Goal: Task Accomplishment & Management: Manage account settings

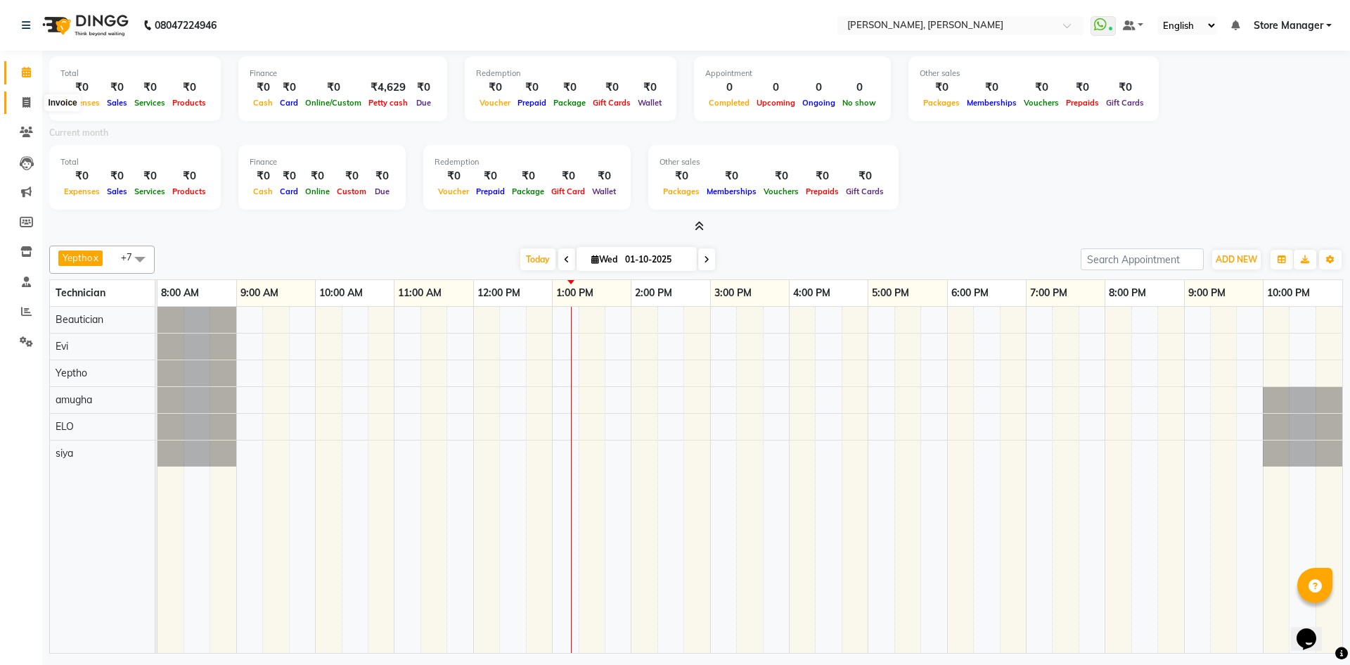
click at [23, 99] on icon at bounding box center [27, 102] width 8 height 11
select select "7173"
select select "service"
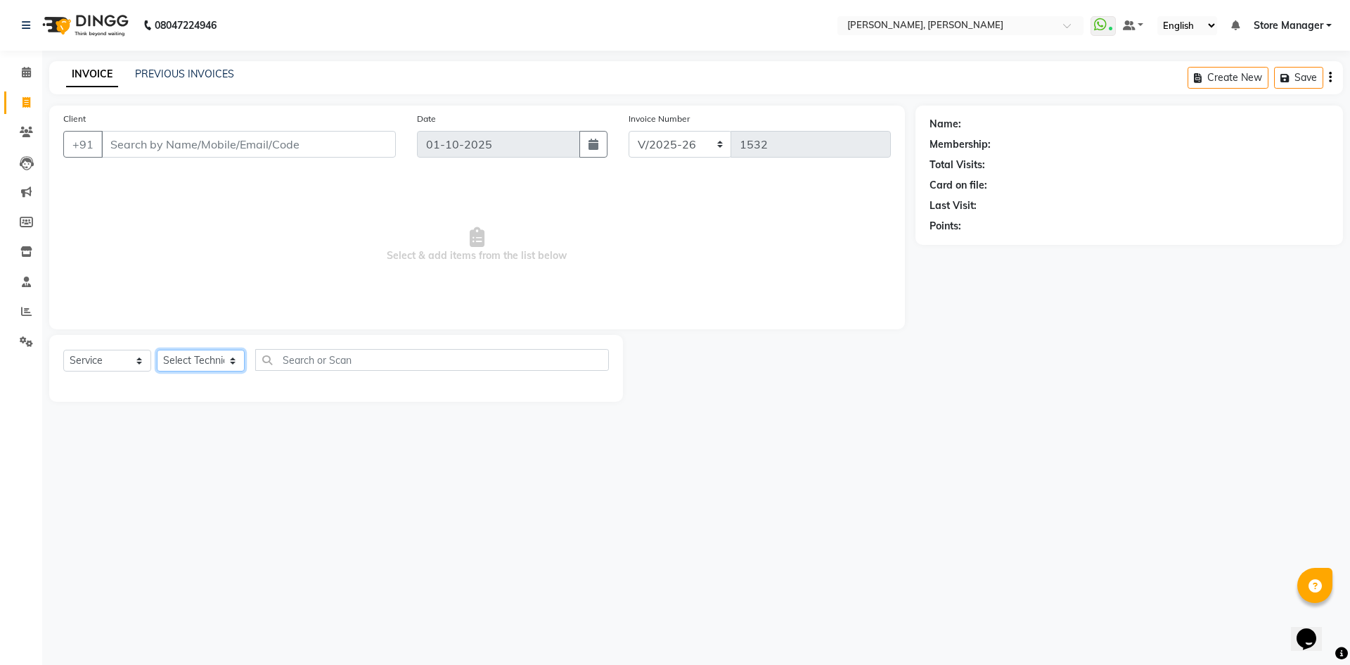
click at [233, 359] on select "Select Technician amugha Beautician ELO Evi MANAGER [PERSON_NAME] [PERSON_NAME]…" at bounding box center [201, 361] width 88 height 22
select select "78696"
click at [157, 350] on select "Select Technician amugha Beautician ELO Evi MANAGER [PERSON_NAME] [PERSON_NAME]…" at bounding box center [201, 361] width 88 height 22
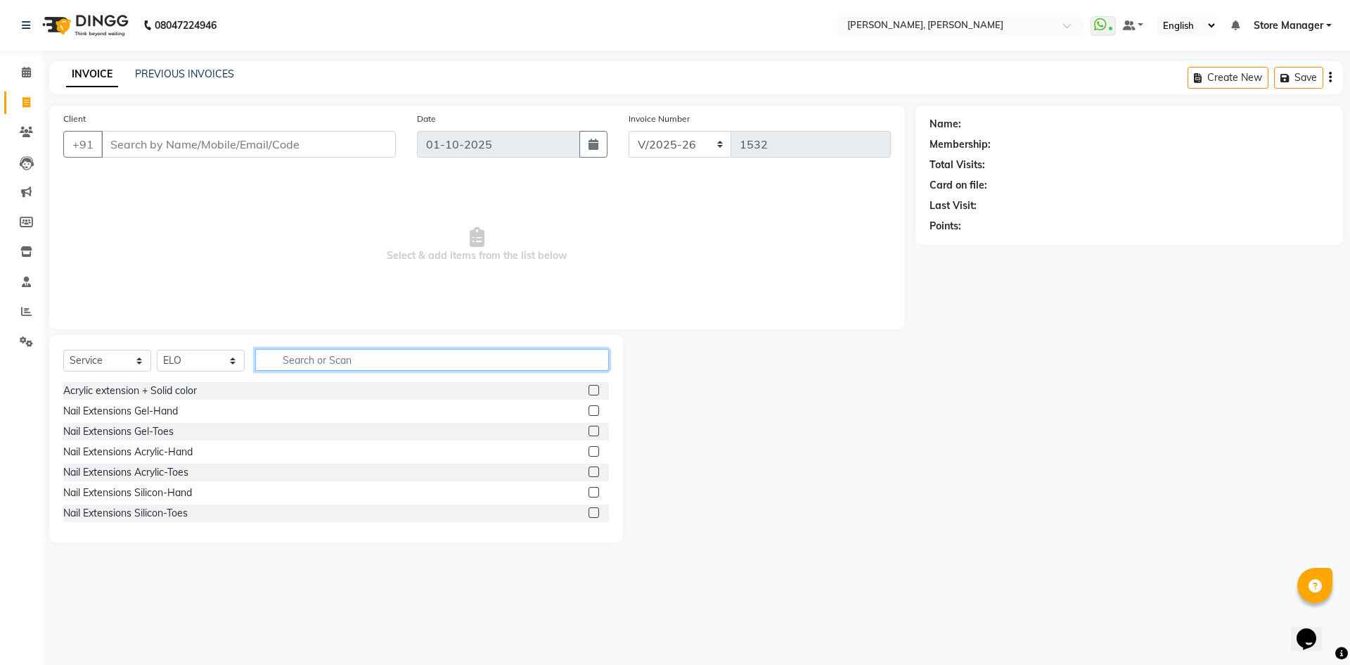
click at [305, 361] on input "text" at bounding box center [432, 360] width 354 height 22
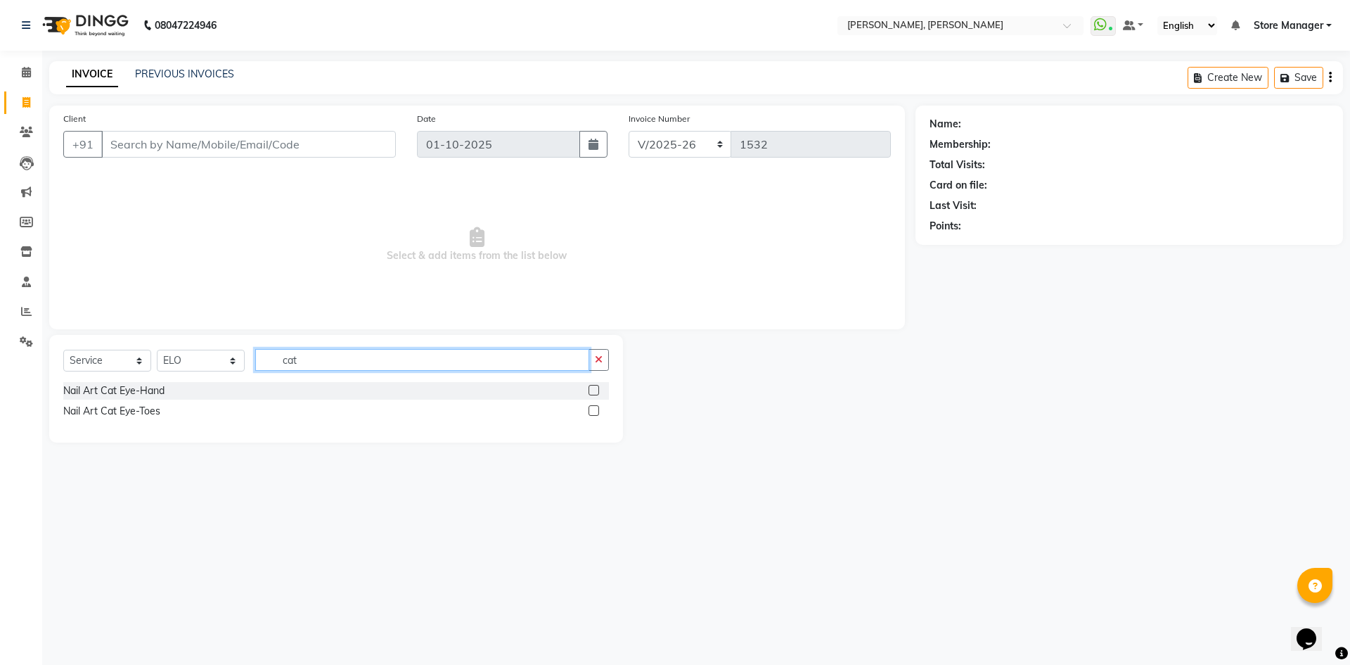
type input "cat"
click at [593, 386] on label at bounding box center [594, 390] width 11 height 11
click at [593, 386] on input "checkbox" at bounding box center [593, 390] width 9 height 9
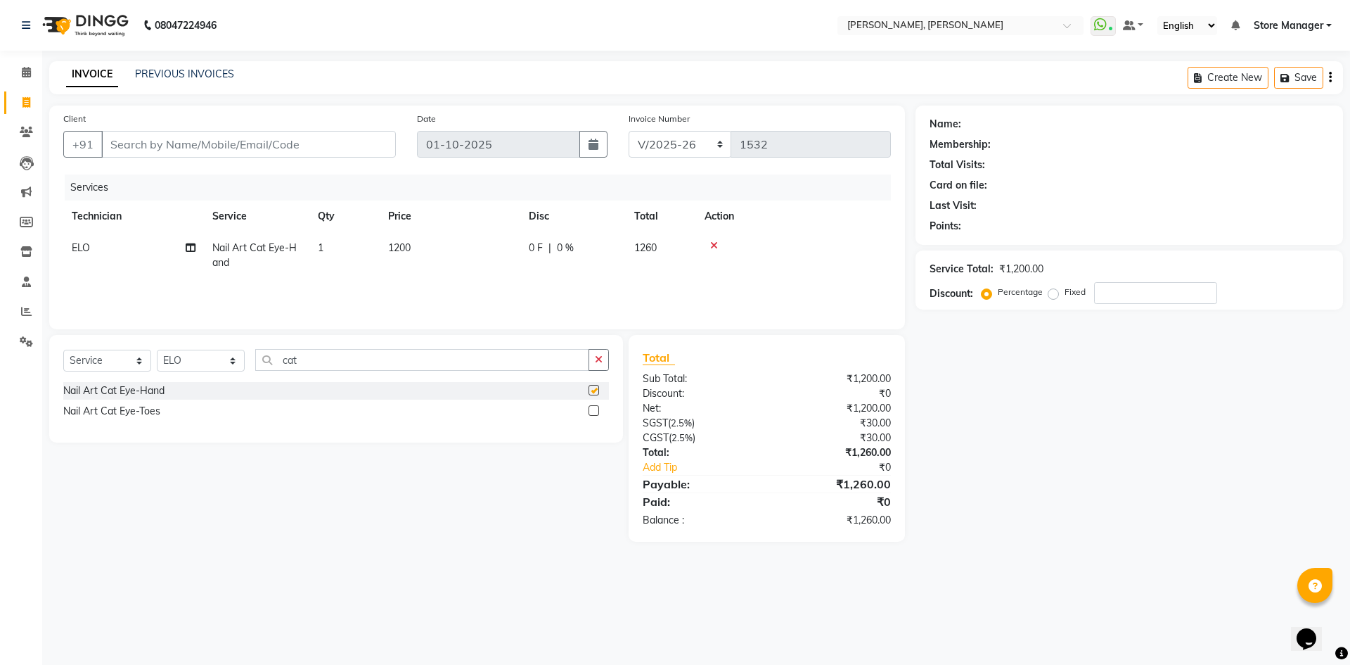
checkbox input "false"
click at [359, 365] on input "cat" at bounding box center [422, 360] width 334 height 22
type input "c"
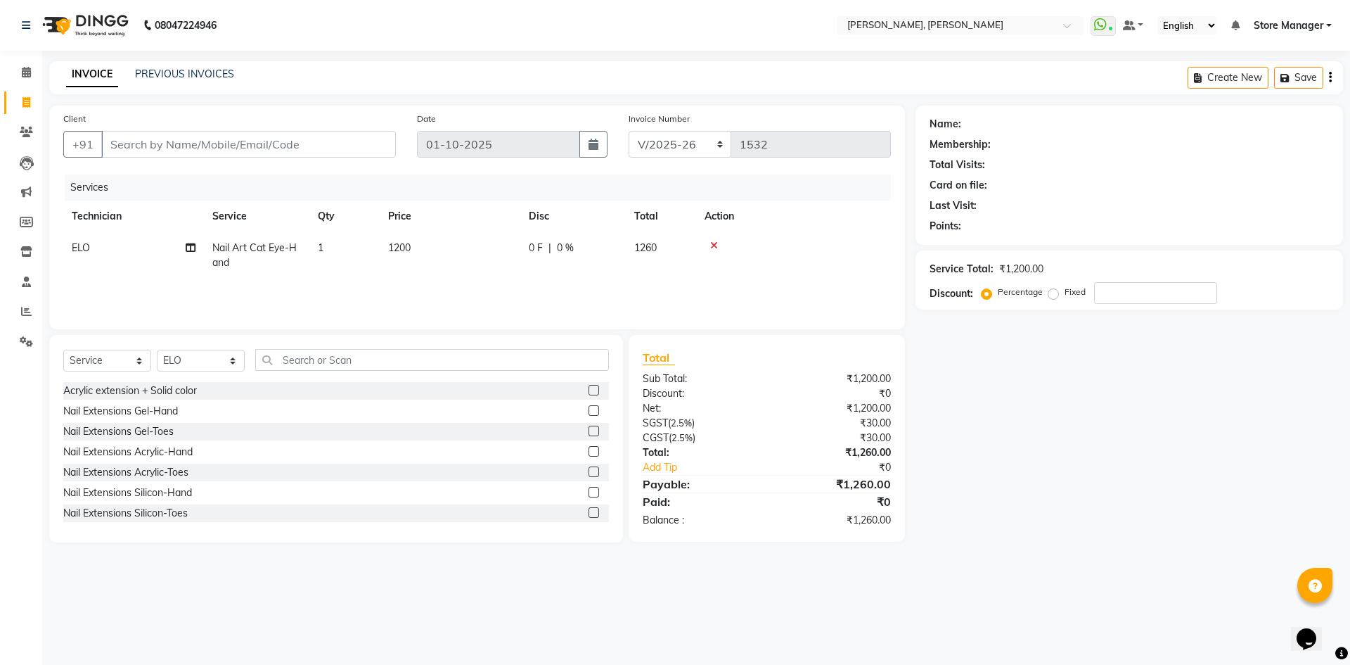
click at [436, 256] on td "1200" at bounding box center [450, 255] width 141 height 46
select select "78696"
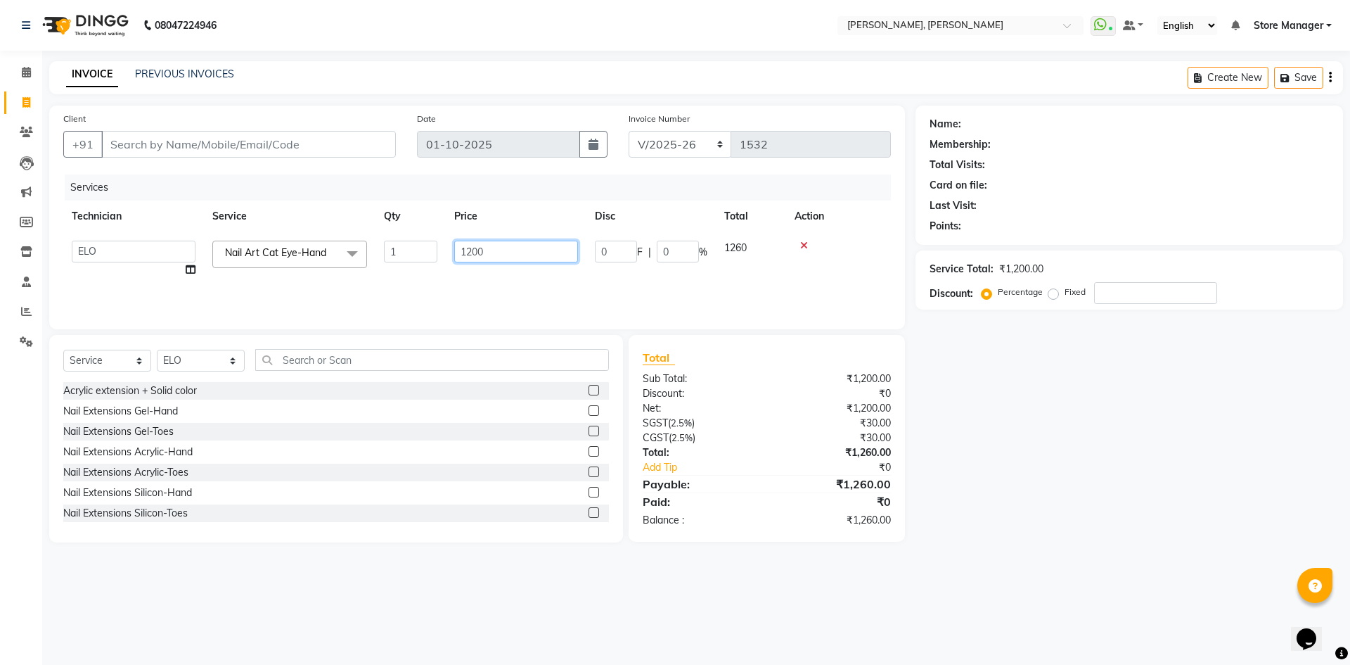
click at [499, 252] on input "1200" at bounding box center [516, 252] width 124 height 22
type input "1"
type input "1000"
click at [397, 269] on tr "amugha Beautician ELO Evi MANAGER [PERSON_NAME] [PERSON_NAME] siya Store Manage…" at bounding box center [477, 258] width 828 height 53
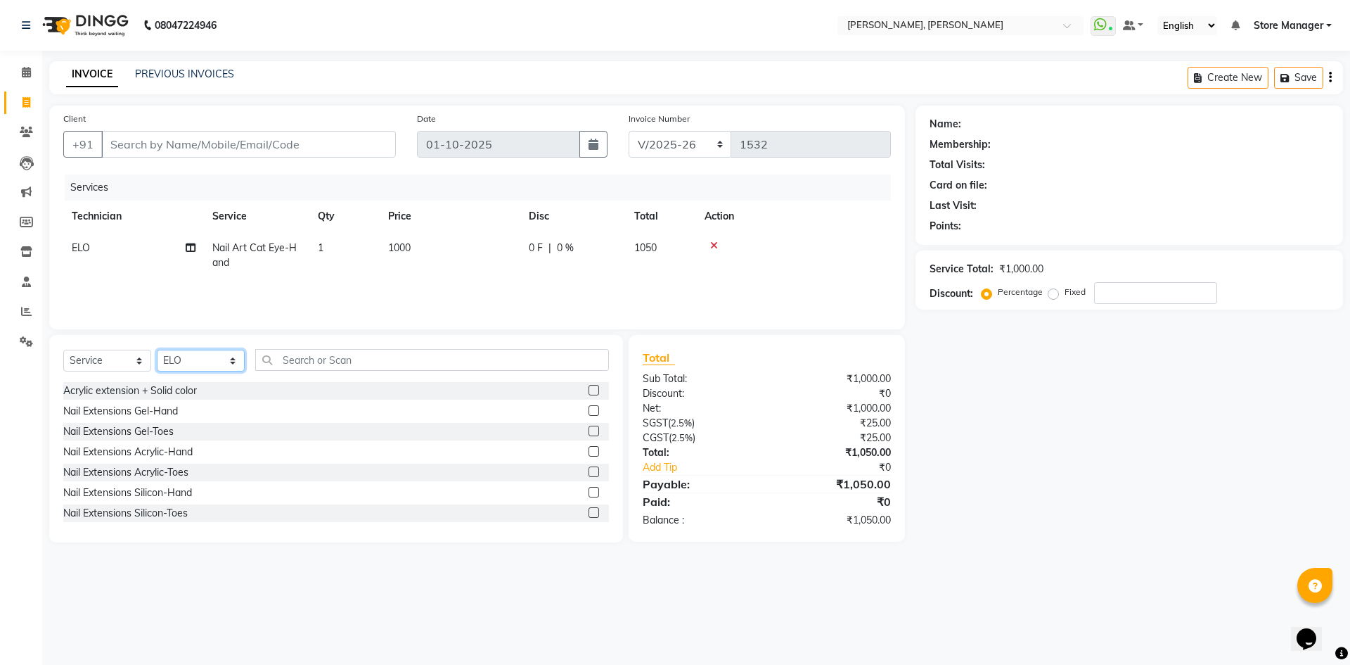
click at [230, 357] on select "Select Technician amugha Beautician ELO Evi MANAGER [PERSON_NAME] [PERSON_NAME]…" at bounding box center [201, 361] width 88 height 22
select select "61635"
click at [157, 350] on select "Select Technician amugha Beautician ELO Evi MANAGER [PERSON_NAME] [PERSON_NAME]…" at bounding box center [201, 361] width 88 height 22
click at [323, 359] on input "text" at bounding box center [432, 360] width 354 height 22
type input "ex"
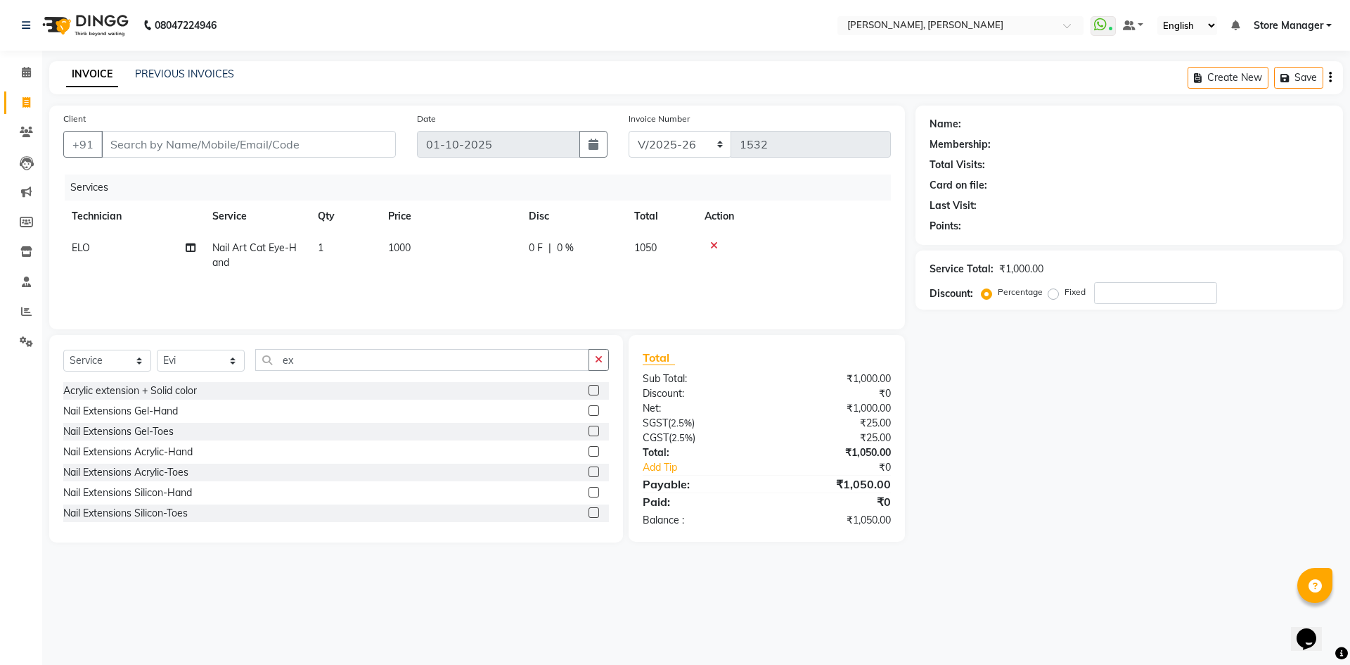
click at [589, 451] on label at bounding box center [594, 451] width 11 height 11
click at [589, 451] on input "checkbox" at bounding box center [593, 451] width 9 height 9
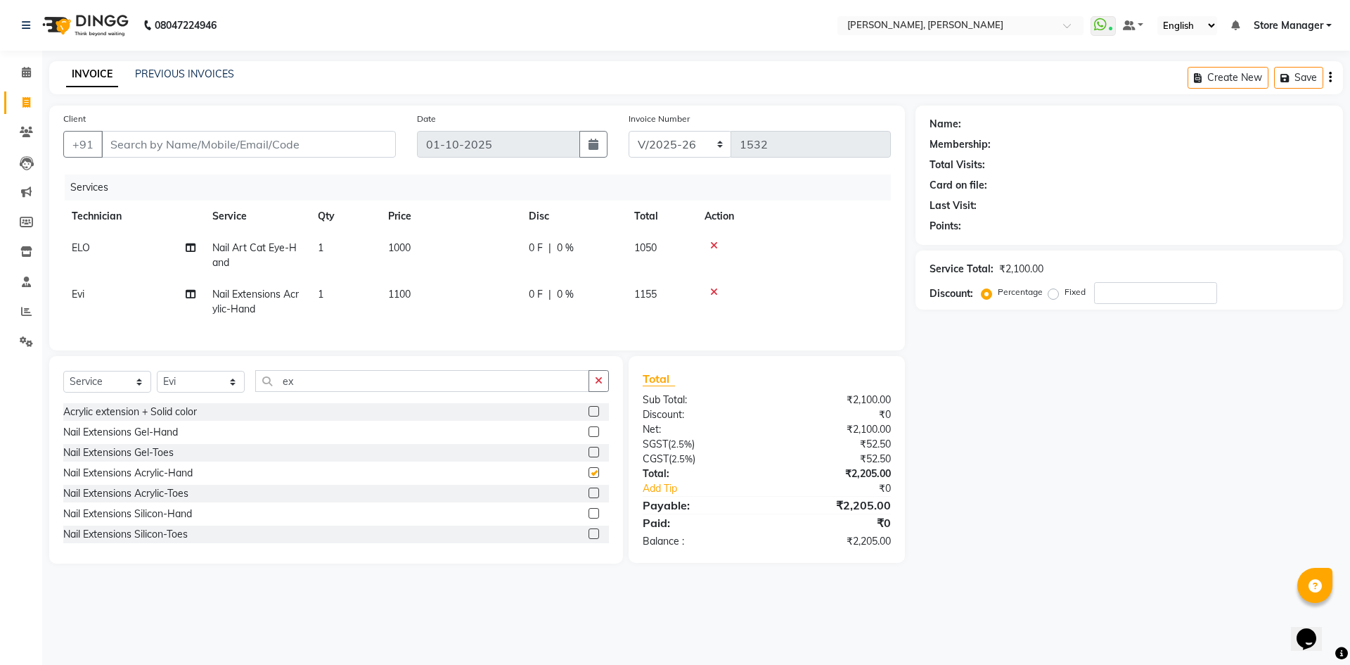
checkbox input "false"
click at [462, 296] on td "1100" at bounding box center [450, 301] width 141 height 46
select select "61635"
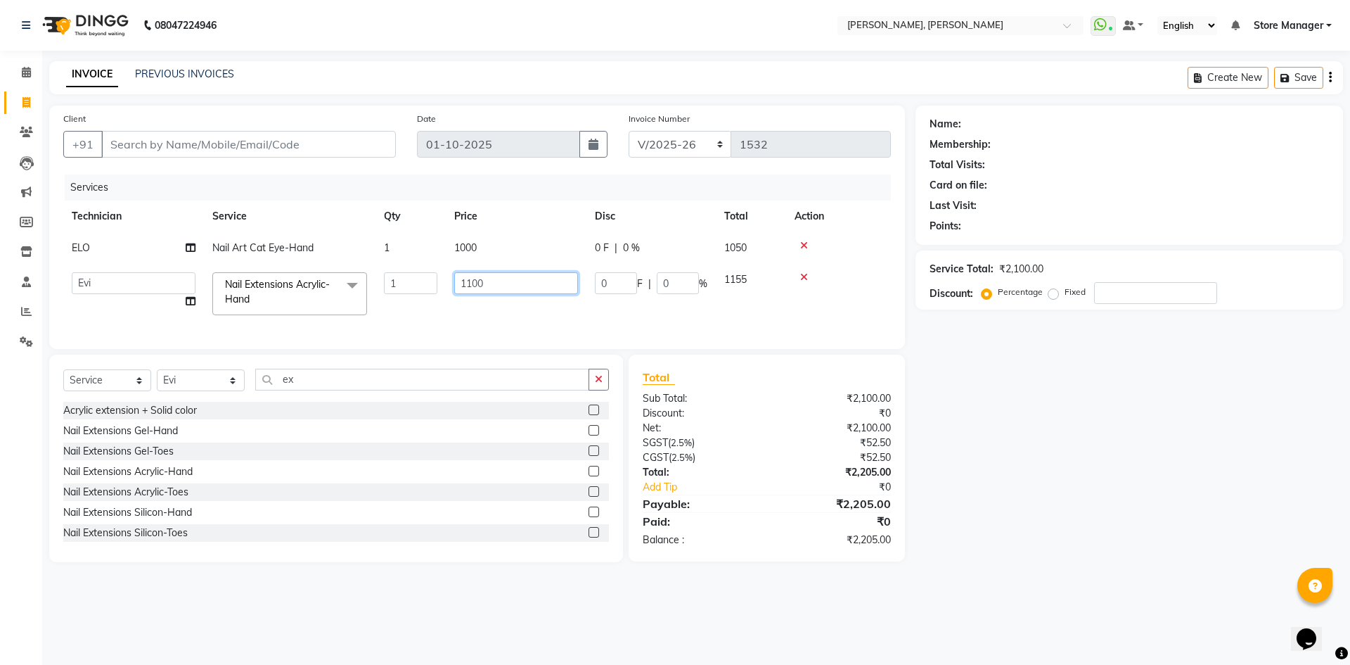
click at [490, 281] on input "1100" at bounding box center [516, 283] width 124 height 22
type input "1"
type input "1000"
click at [391, 309] on tr "amugha Beautician ELO Evi MANAGER [PERSON_NAME] [PERSON_NAME] siya Store Manage…" at bounding box center [477, 294] width 828 height 60
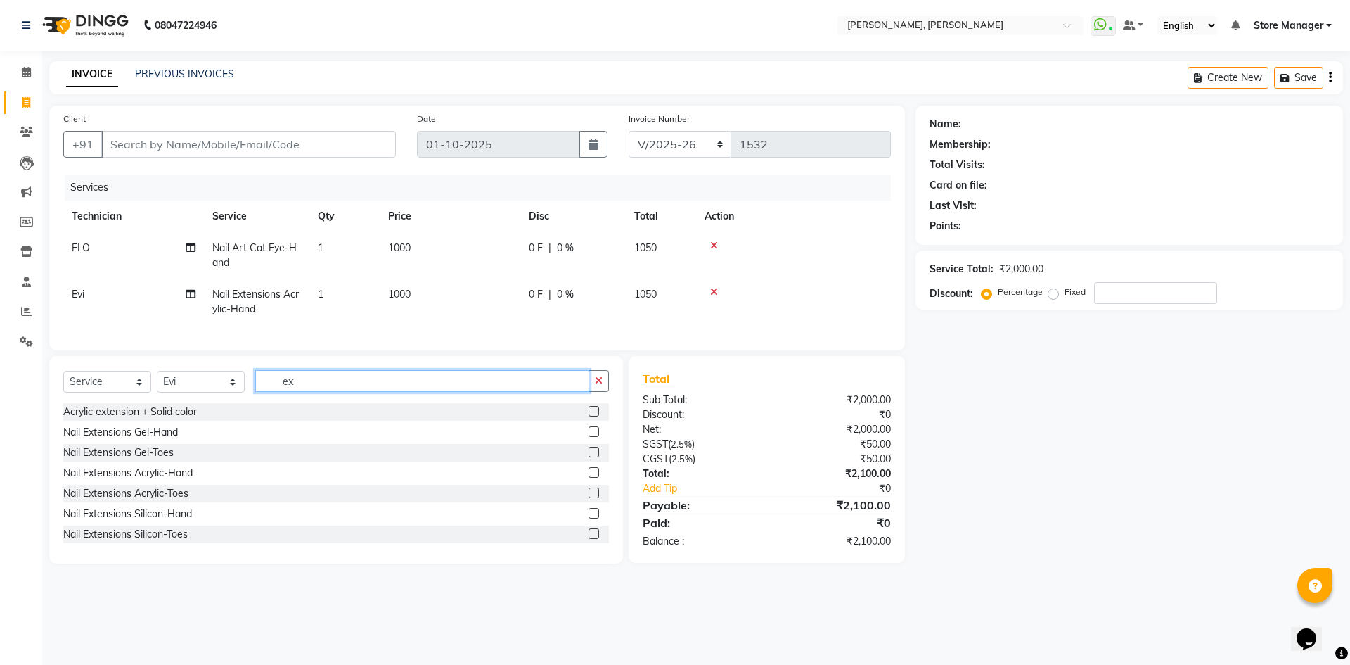
click at [325, 392] on input "ex" at bounding box center [422, 381] width 334 height 22
type input "e"
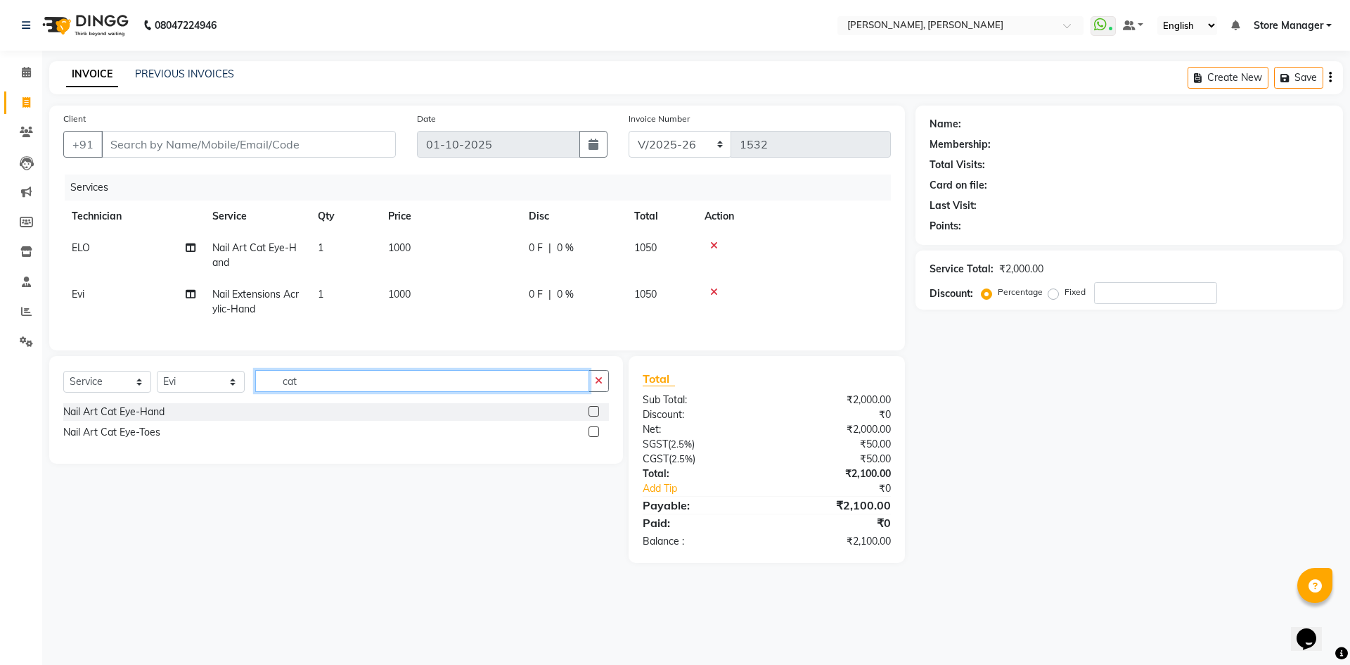
type input "cat"
click at [592, 416] on label at bounding box center [594, 411] width 11 height 11
click at [592, 416] on input "checkbox" at bounding box center [593, 411] width 9 height 9
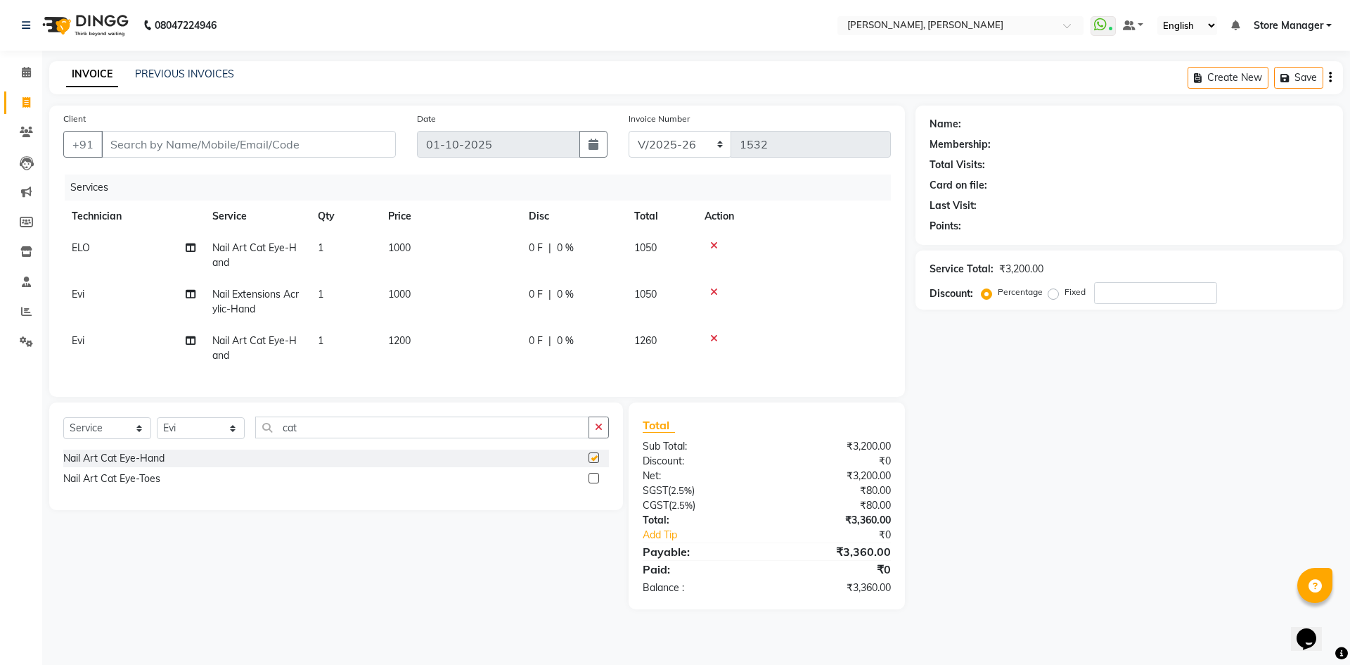
checkbox input "false"
click at [445, 340] on td "1200" at bounding box center [450, 348] width 141 height 46
select select "61635"
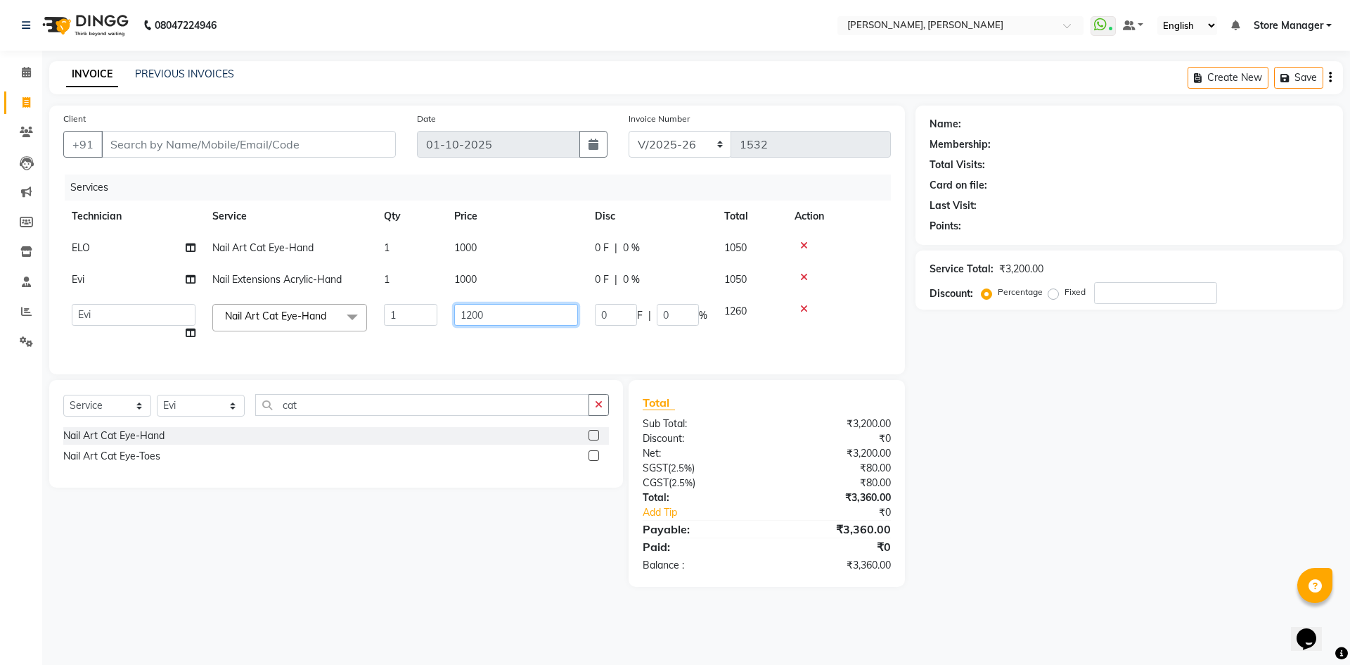
click at [508, 315] on input "1200" at bounding box center [516, 315] width 124 height 22
type input "1"
type input "1000"
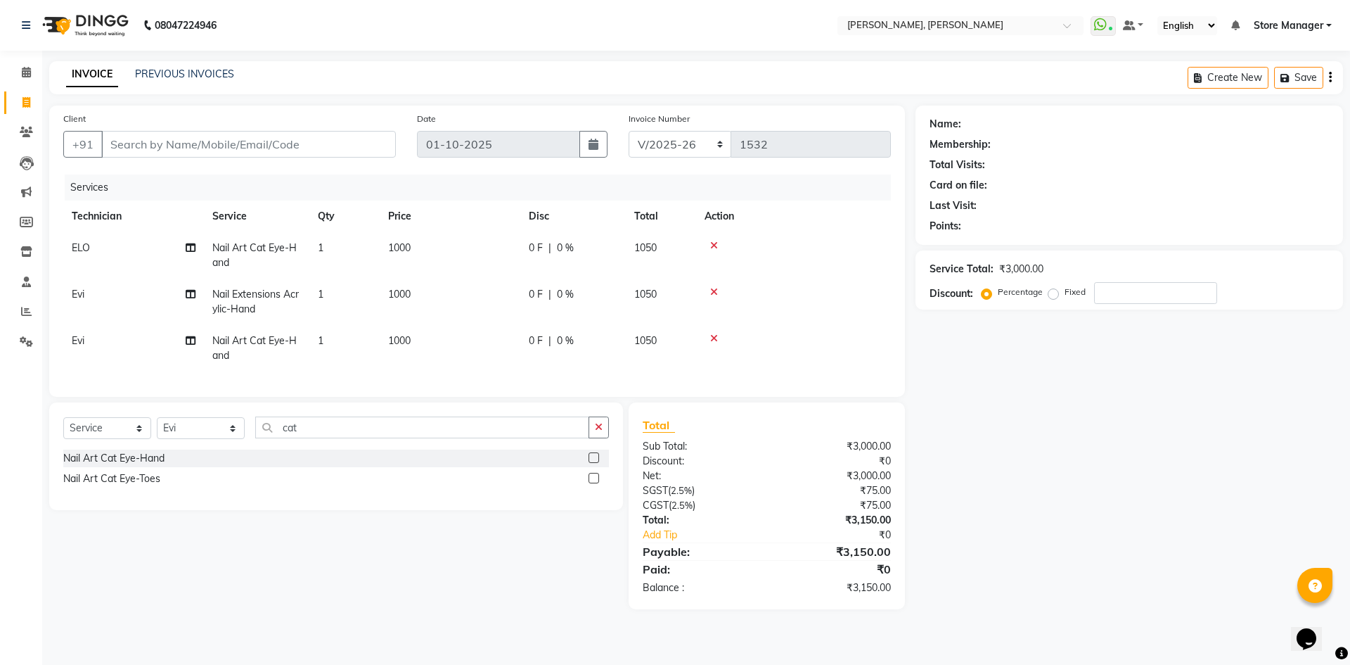
click at [401, 351] on div "Services Technician Service Qty Price Disc Total Action ELO Nail Art Cat Eye-Ha…" at bounding box center [477, 278] width 828 height 208
click at [596, 432] on icon "button" at bounding box center [599, 427] width 8 height 10
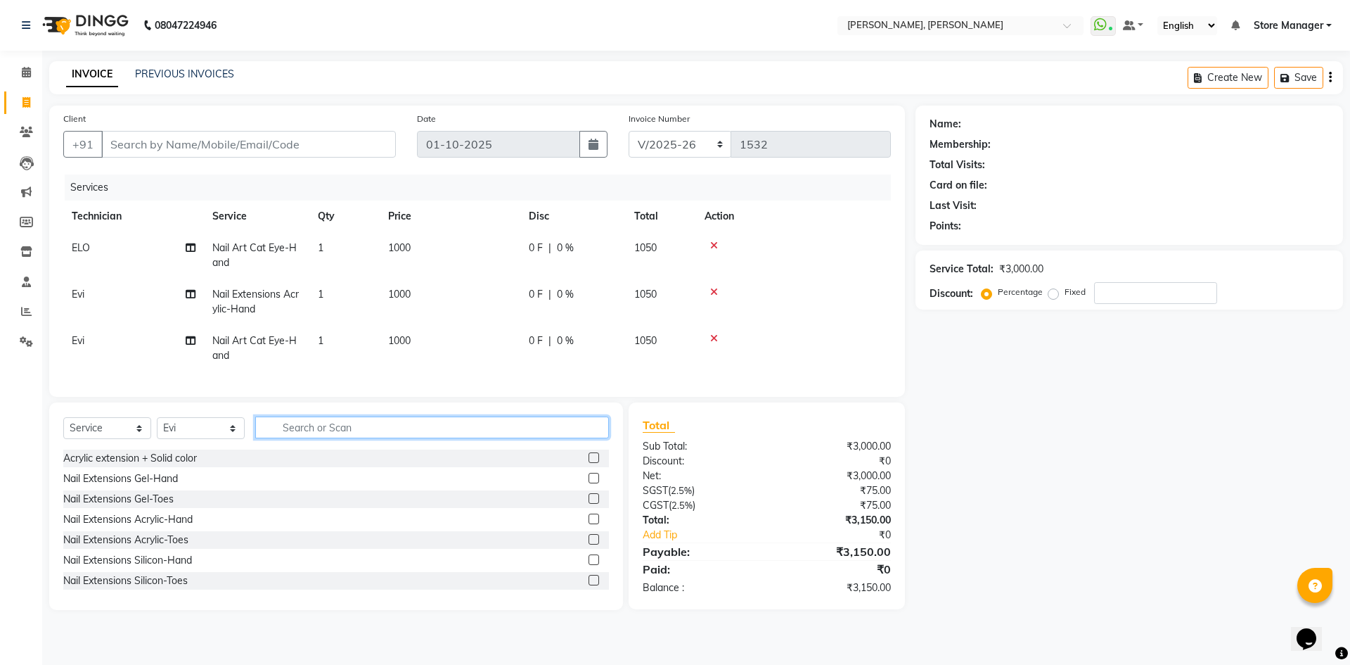
click at [386, 438] on input "text" at bounding box center [432, 427] width 354 height 22
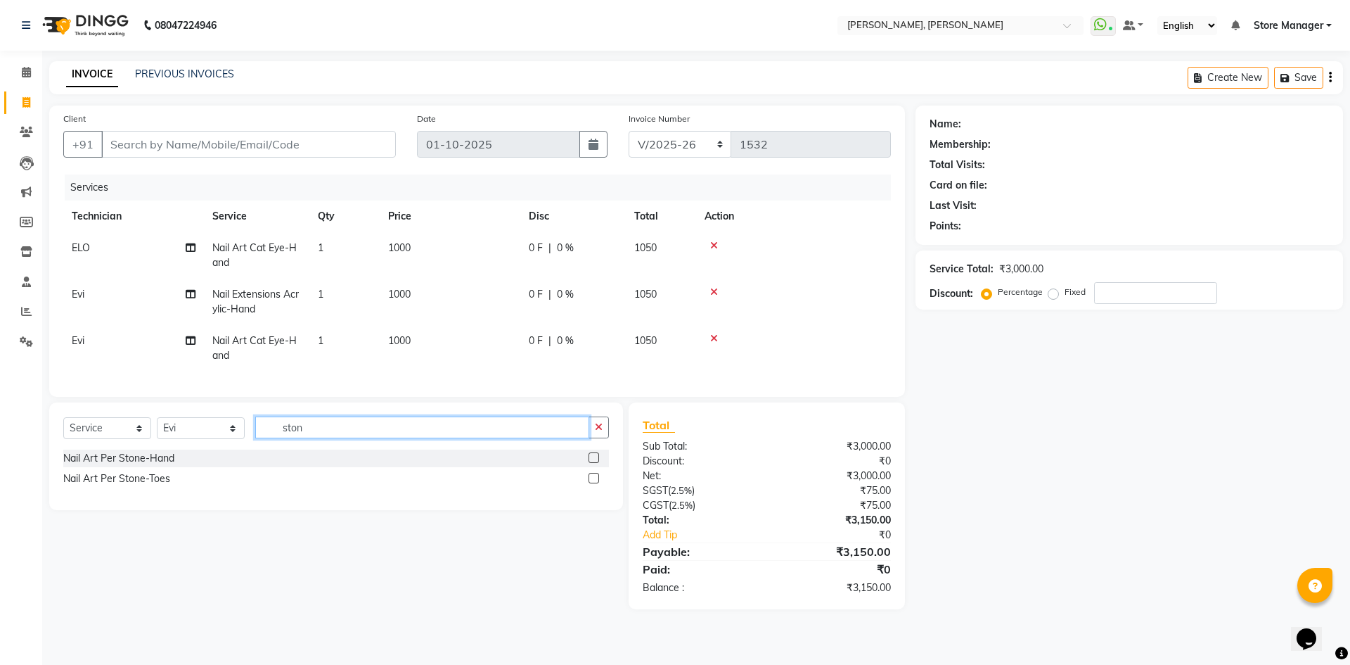
type input "ston"
click at [590, 463] on label at bounding box center [594, 457] width 11 height 11
click at [590, 463] on input "checkbox" at bounding box center [593, 458] width 9 height 9
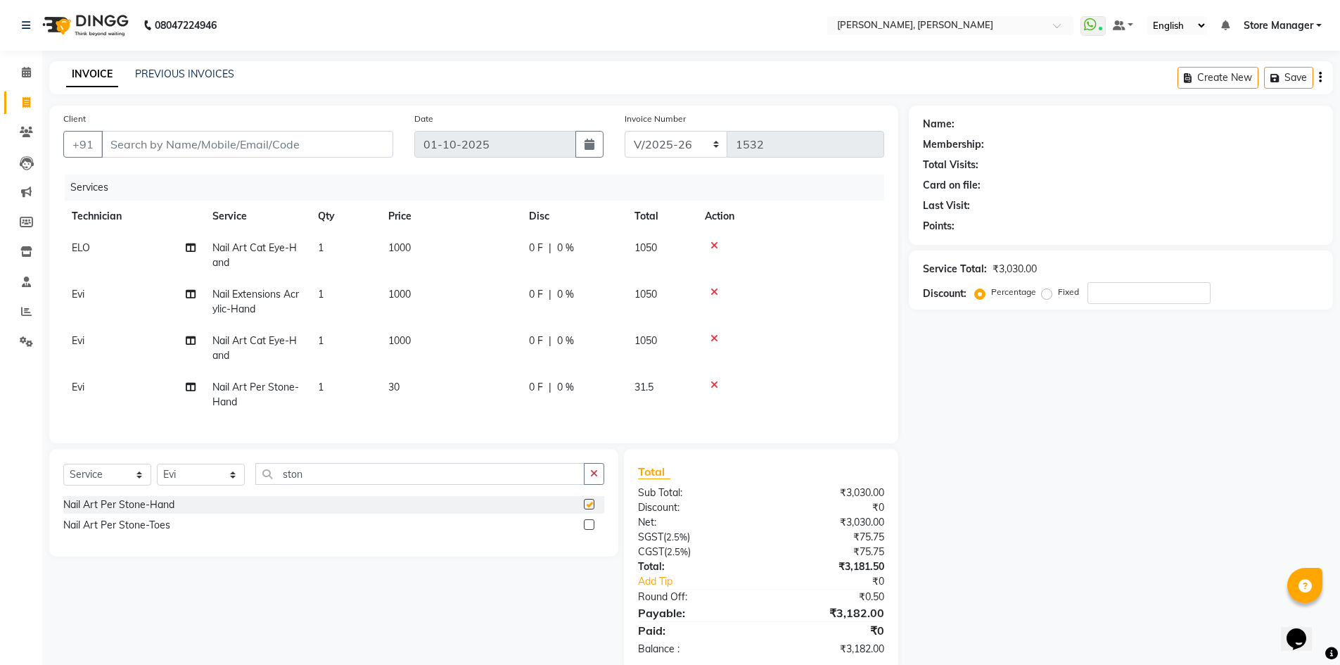
checkbox input "false"
click at [413, 384] on td "30" at bounding box center [450, 394] width 141 height 46
select select "61635"
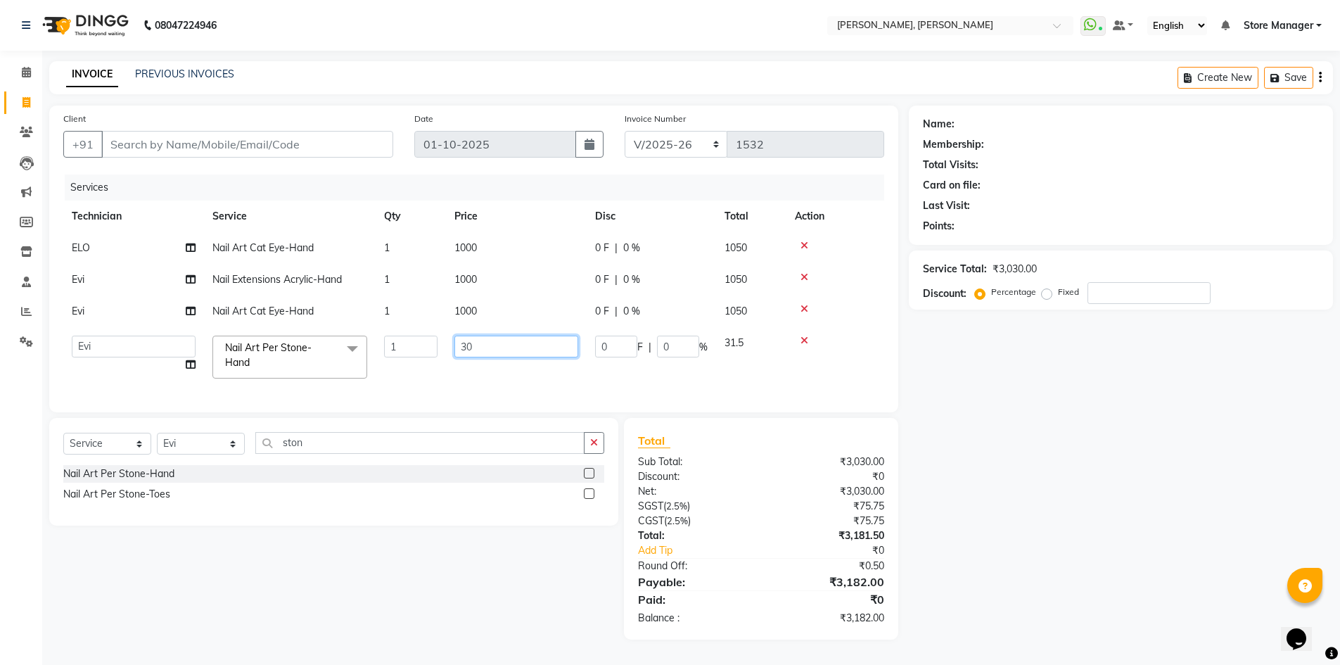
click at [477, 349] on input "30" at bounding box center [516, 346] width 124 height 22
type input "3"
type input "20"
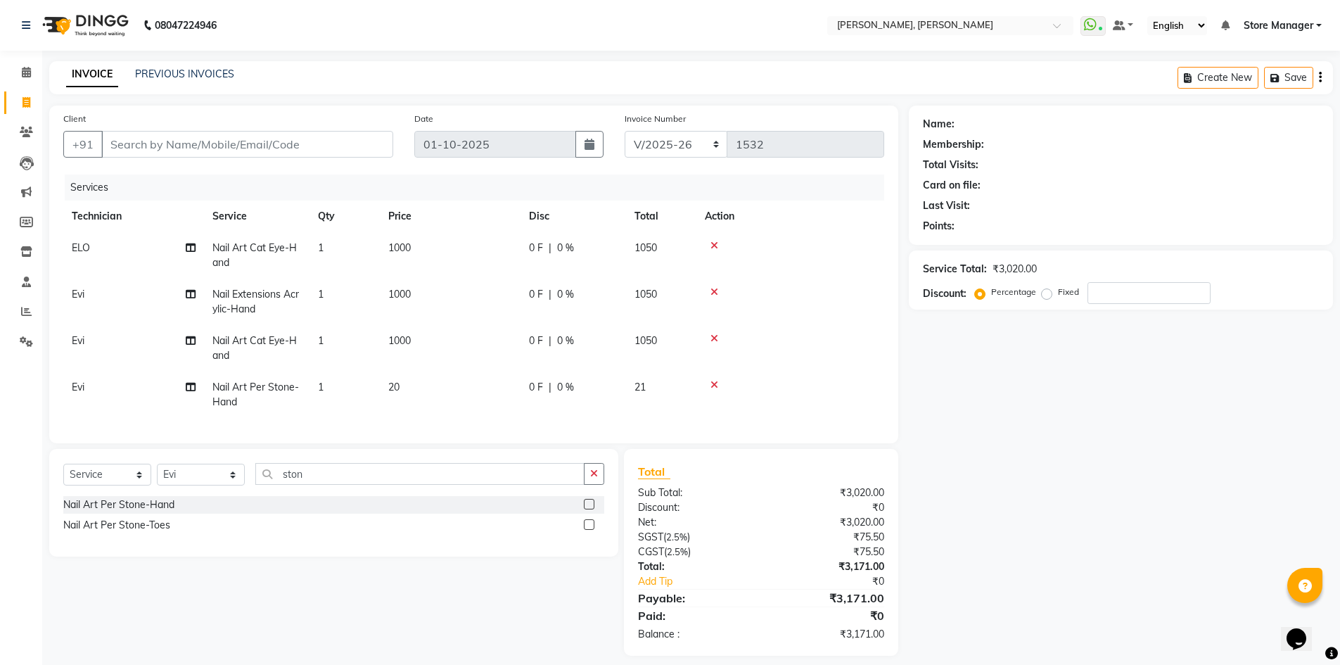
click at [357, 377] on td "1" at bounding box center [344, 394] width 70 height 46
select select "61635"
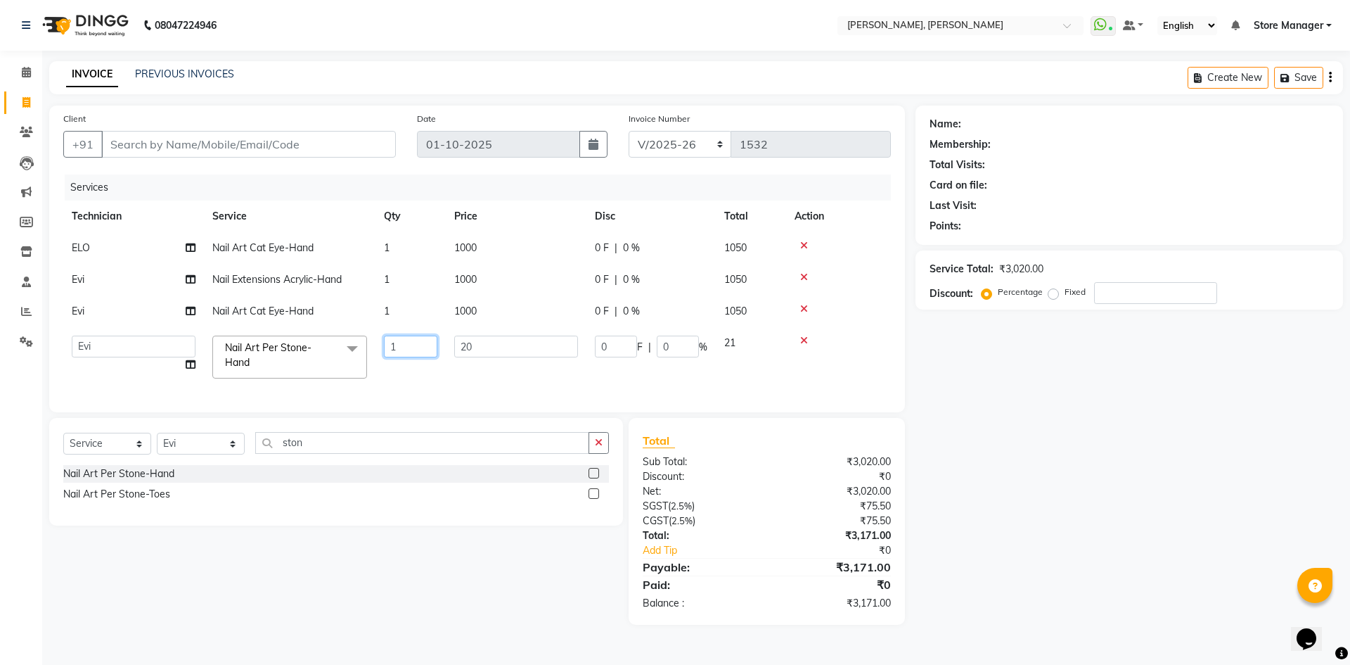
click at [401, 350] on input "1" at bounding box center [410, 346] width 53 height 22
type input "3"
type input "6"
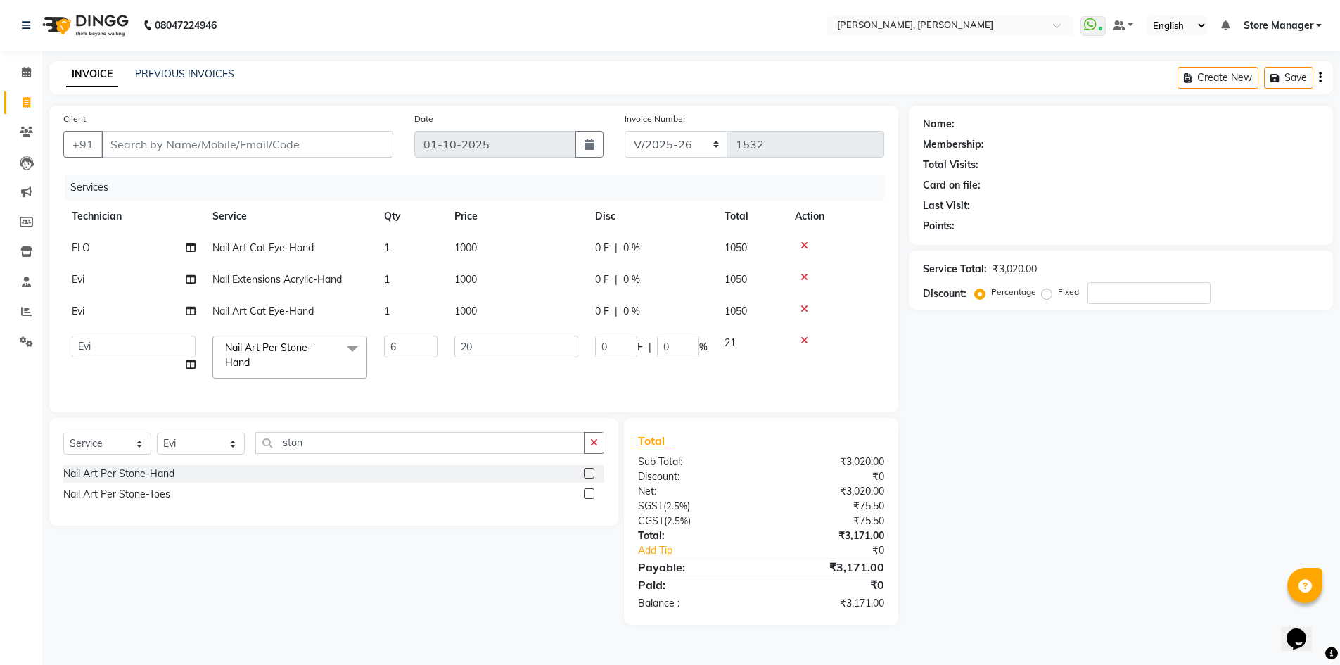
click at [398, 383] on tr "amugha Beautician ELO Evi MANAGER [PERSON_NAME] [PERSON_NAME] siya Store Manage…" at bounding box center [473, 357] width 821 height 60
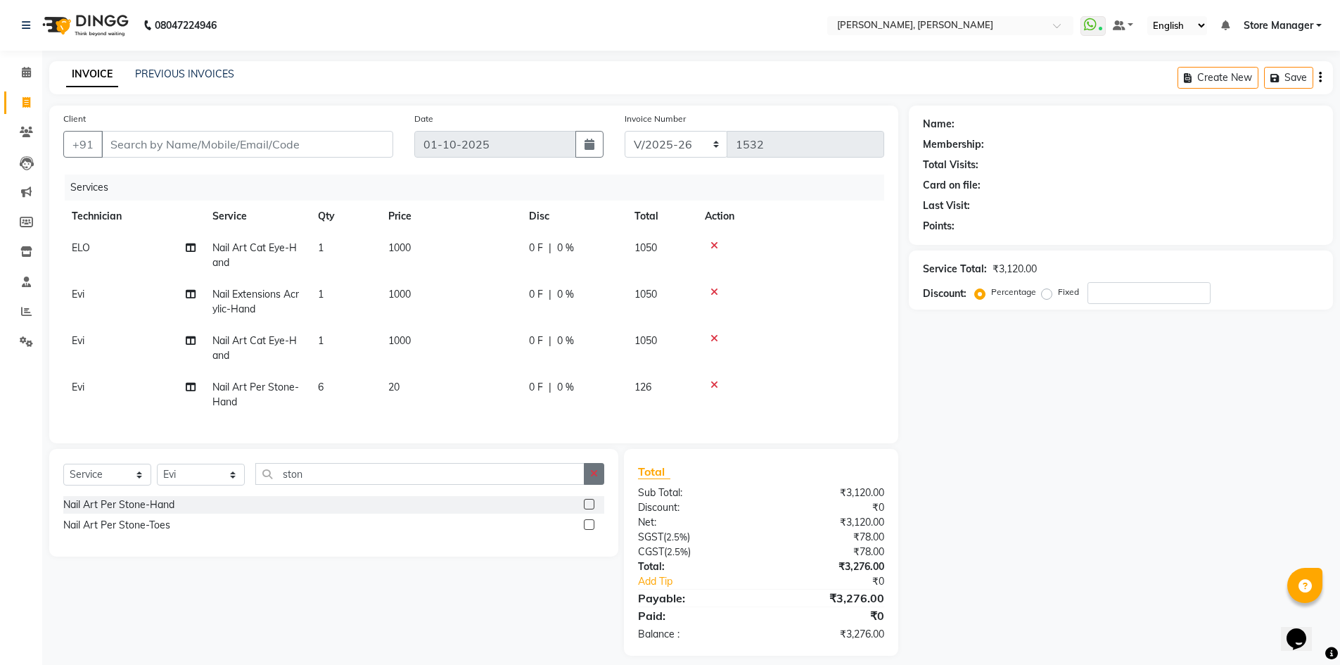
click at [599, 481] on button "button" at bounding box center [594, 474] width 20 height 22
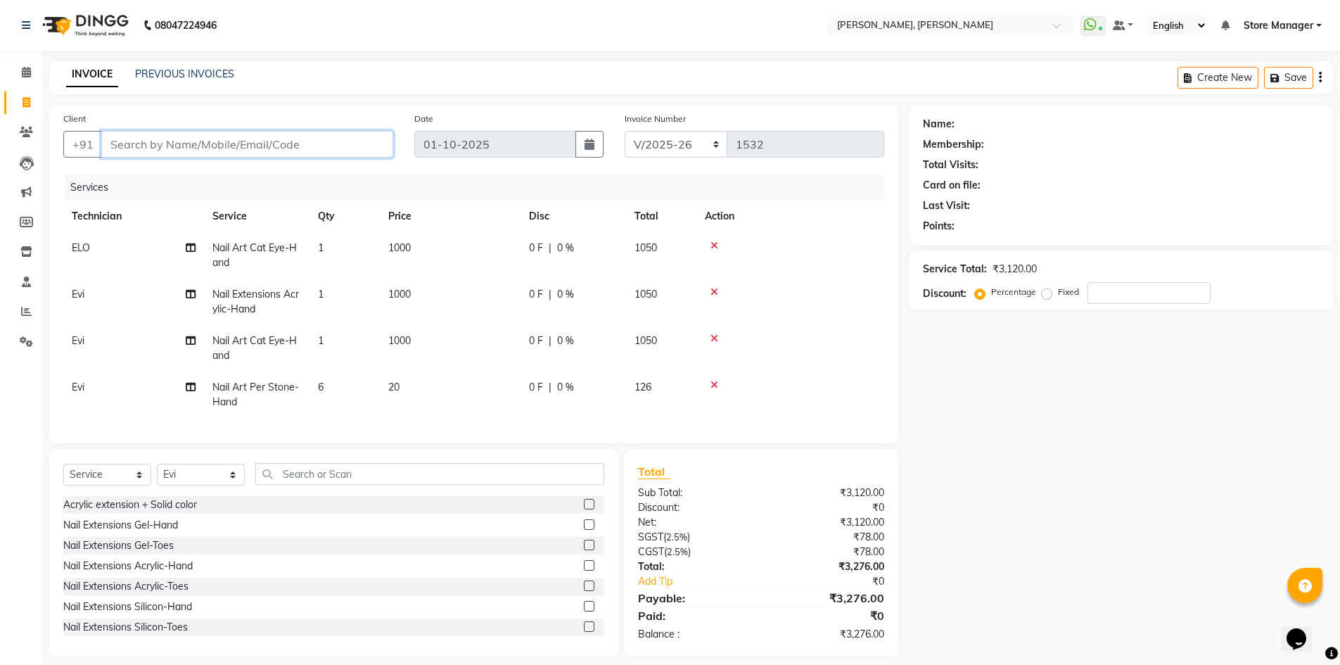
click at [148, 144] on input "Client" at bounding box center [247, 144] width 292 height 27
click at [126, 150] on input "Client" at bounding box center [247, 144] width 292 height 27
type input "9"
type input "0"
click at [133, 172] on span "Smitha" at bounding box center [136, 176] width 37 height 14
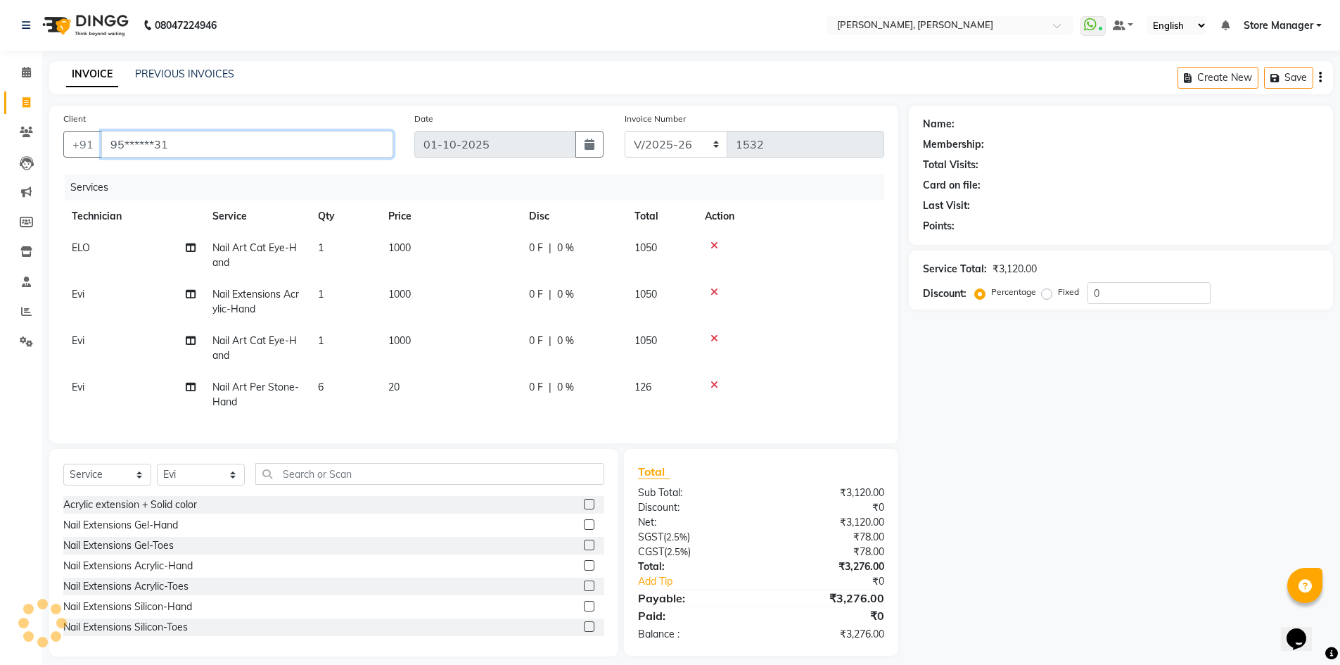
type input "95******31"
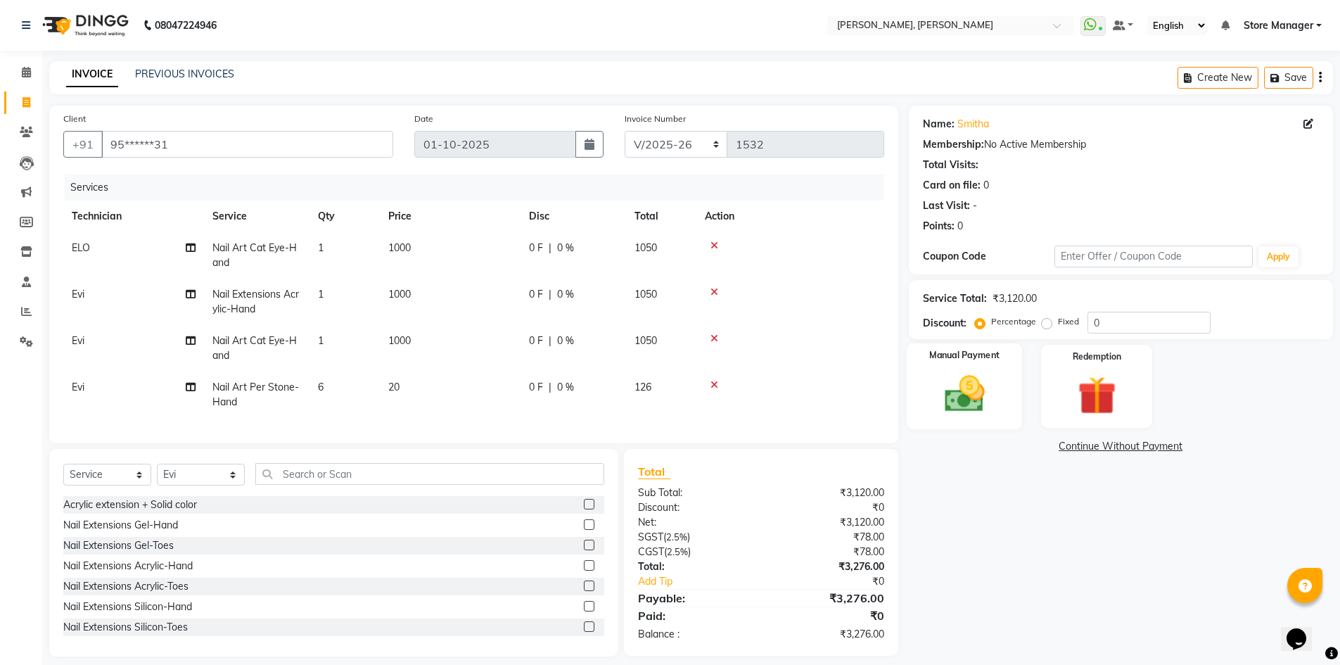
click at [956, 390] on img at bounding box center [964, 394] width 65 height 46
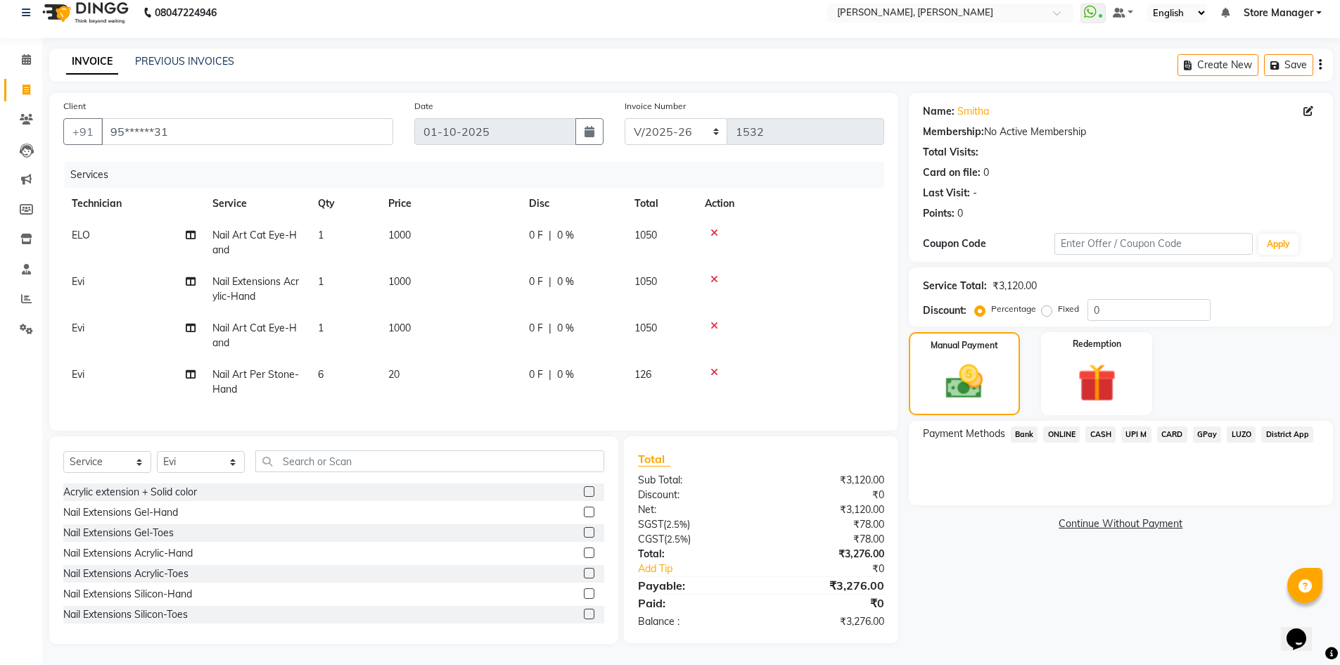
scroll to position [23, 0]
click at [1056, 426] on span "ONLINE" at bounding box center [1061, 434] width 37 height 16
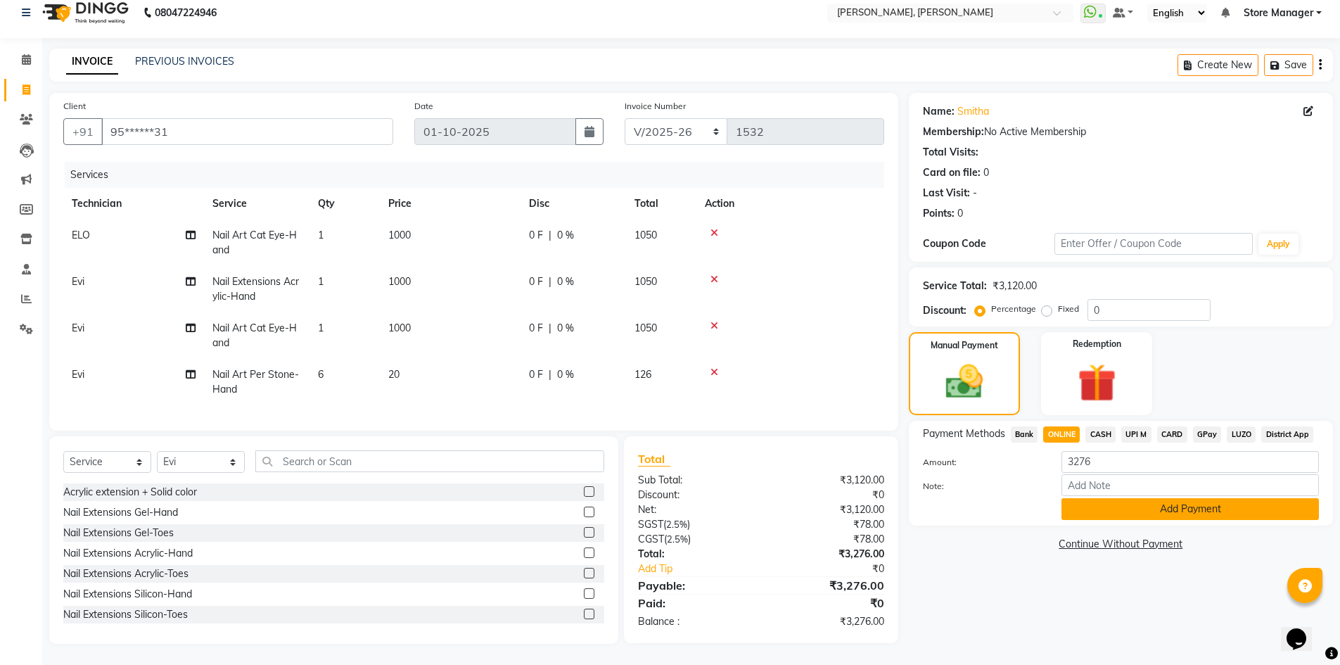
click at [1094, 498] on button "Add Payment" at bounding box center [1189, 509] width 257 height 22
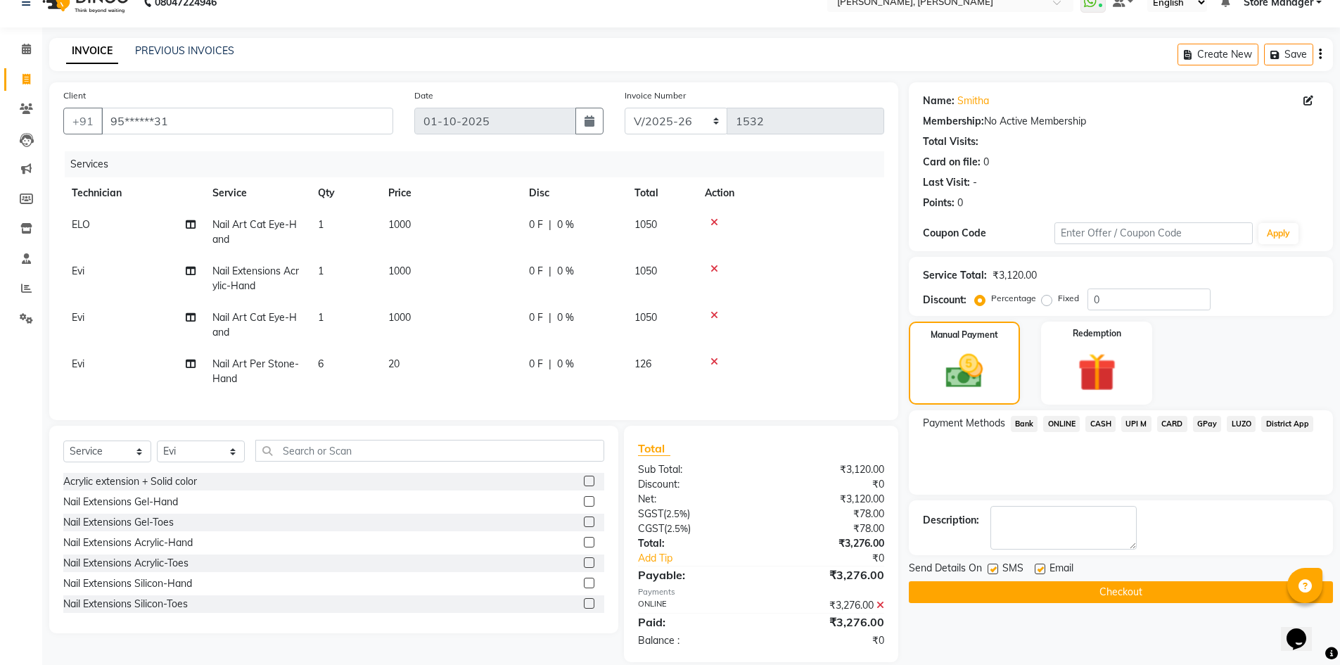
click at [1078, 591] on button "Checkout" at bounding box center [1121, 592] width 424 height 22
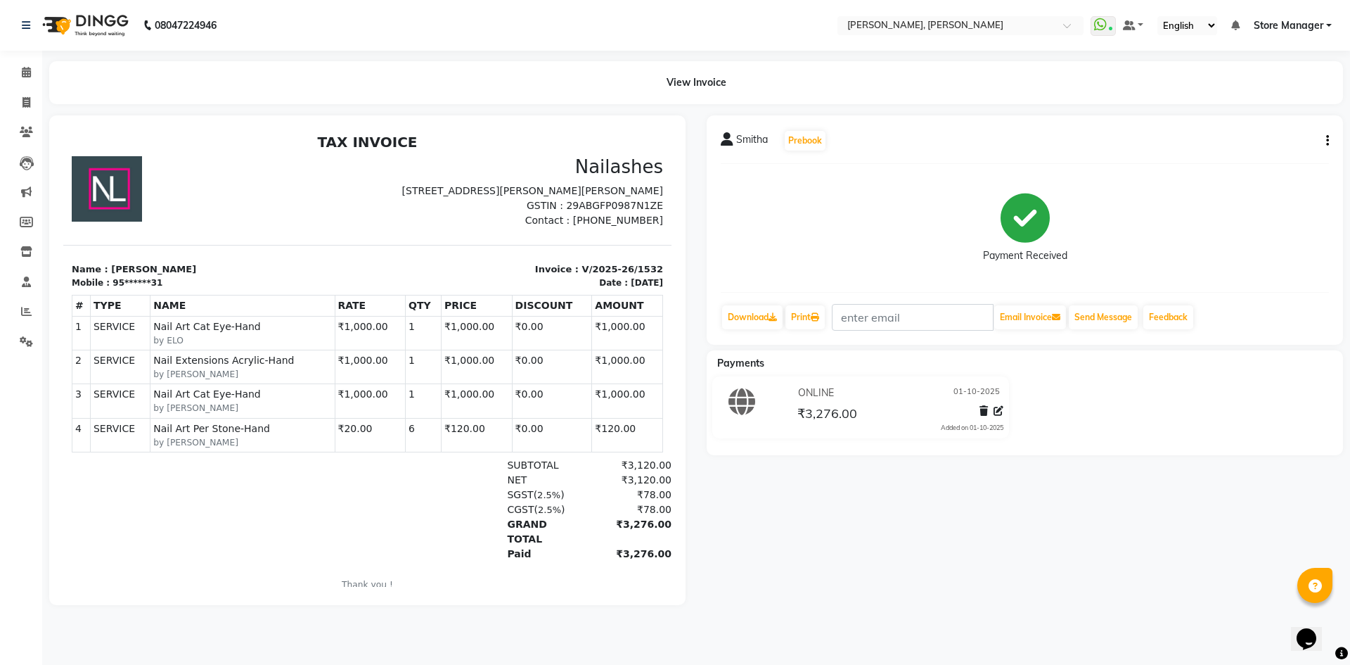
scroll to position [6, 0]
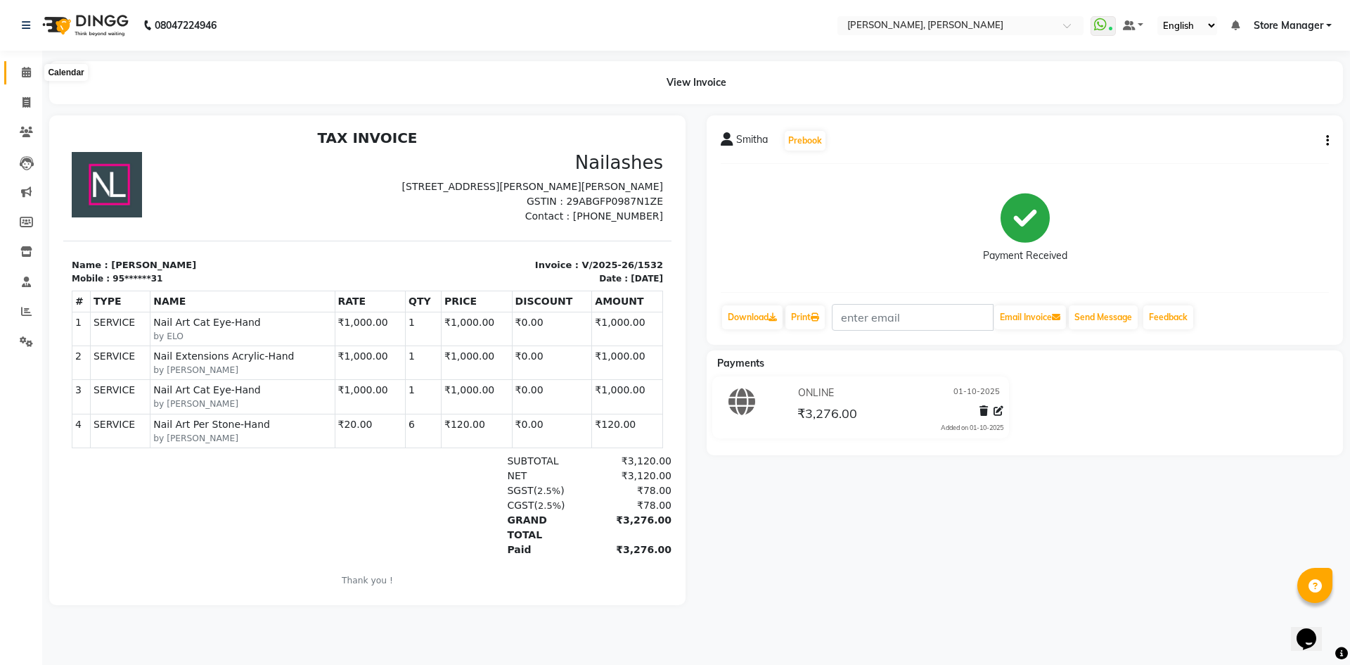
click at [26, 70] on icon at bounding box center [26, 72] width 9 height 11
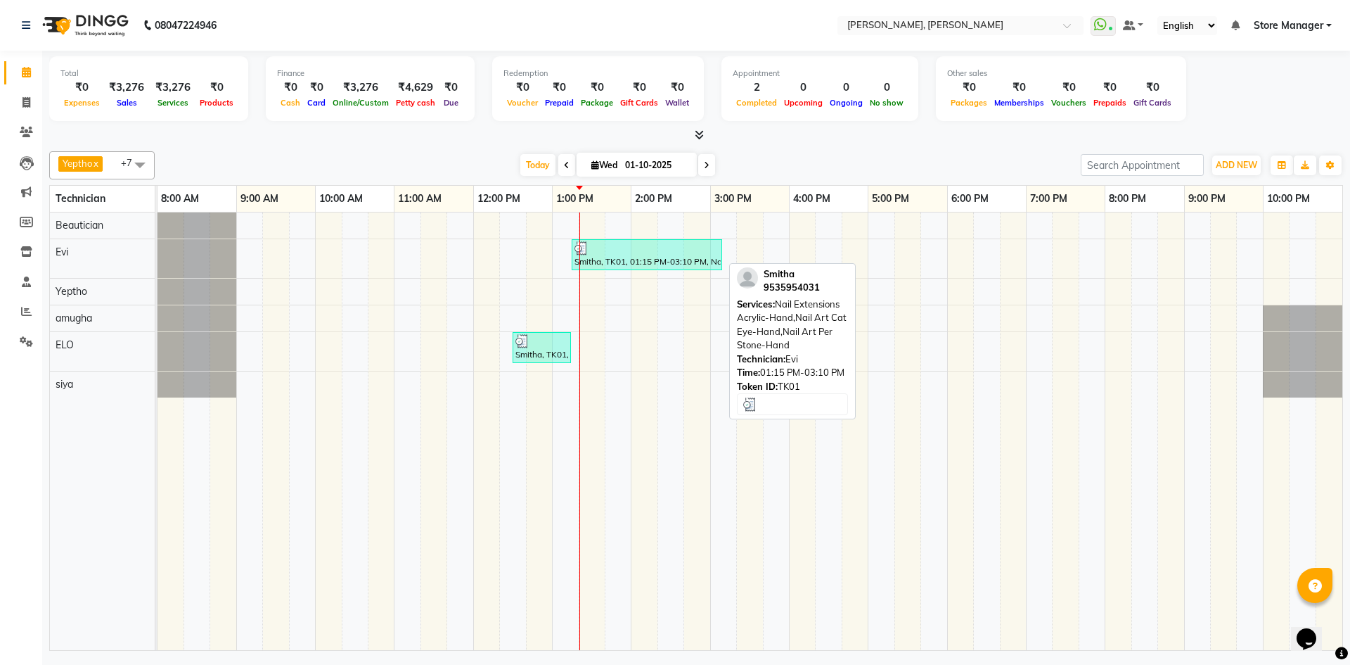
click at [627, 269] on link "Smitha, TK01, 01:15 PM-03:10 PM, Nail Extensions Acrylic-Hand,Nail Art Cat Eye-…" at bounding box center [647, 254] width 150 height 31
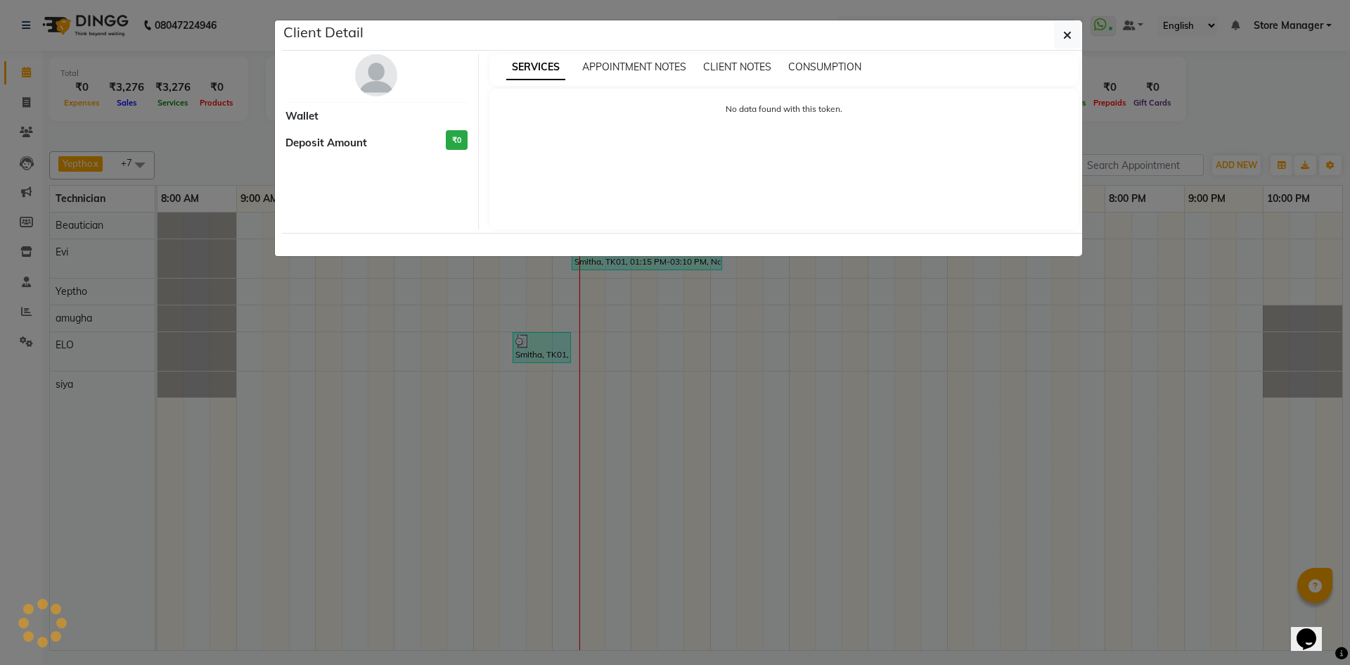
select select "3"
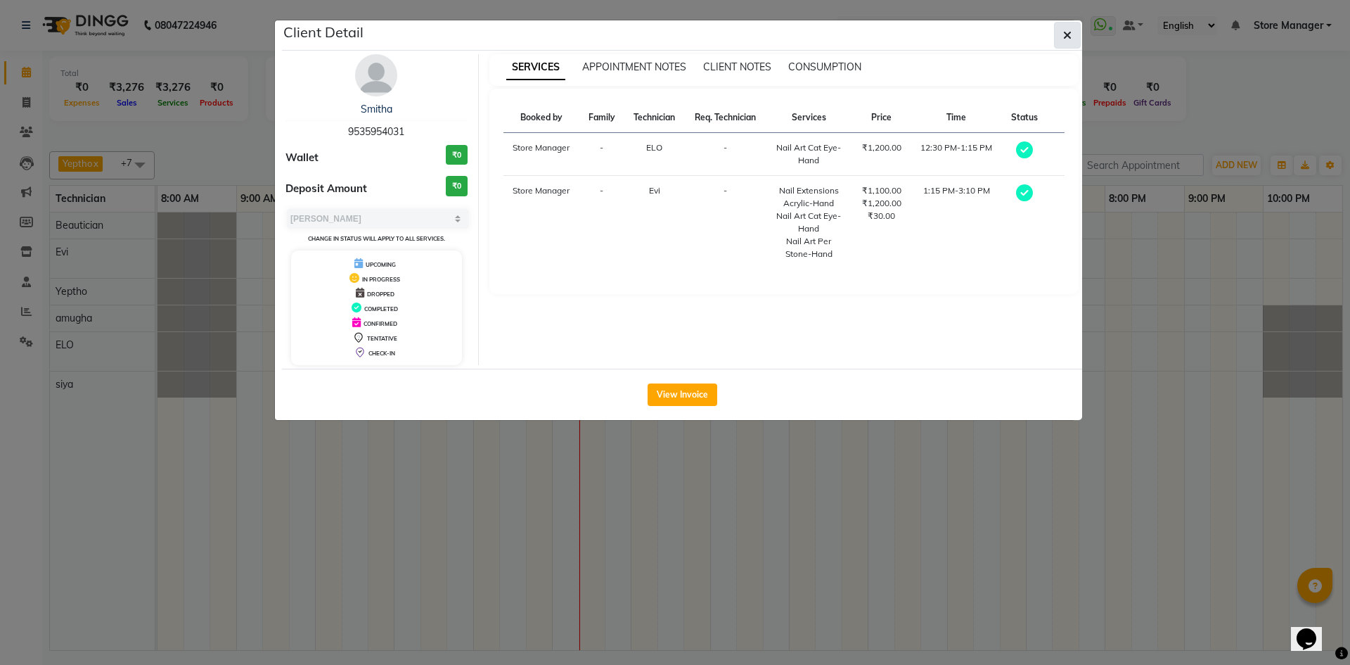
click at [1063, 38] on icon "button" at bounding box center [1067, 35] width 8 height 11
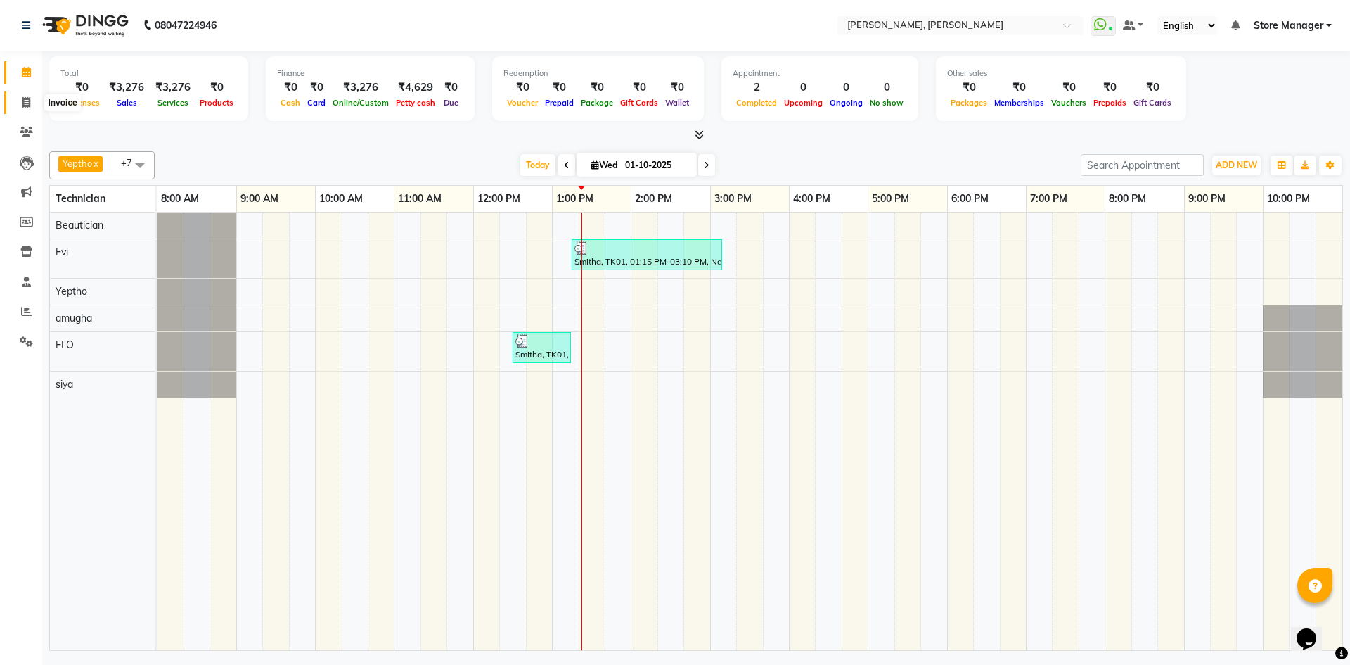
click at [25, 101] on icon at bounding box center [27, 102] width 8 height 11
select select "7173"
select select "service"
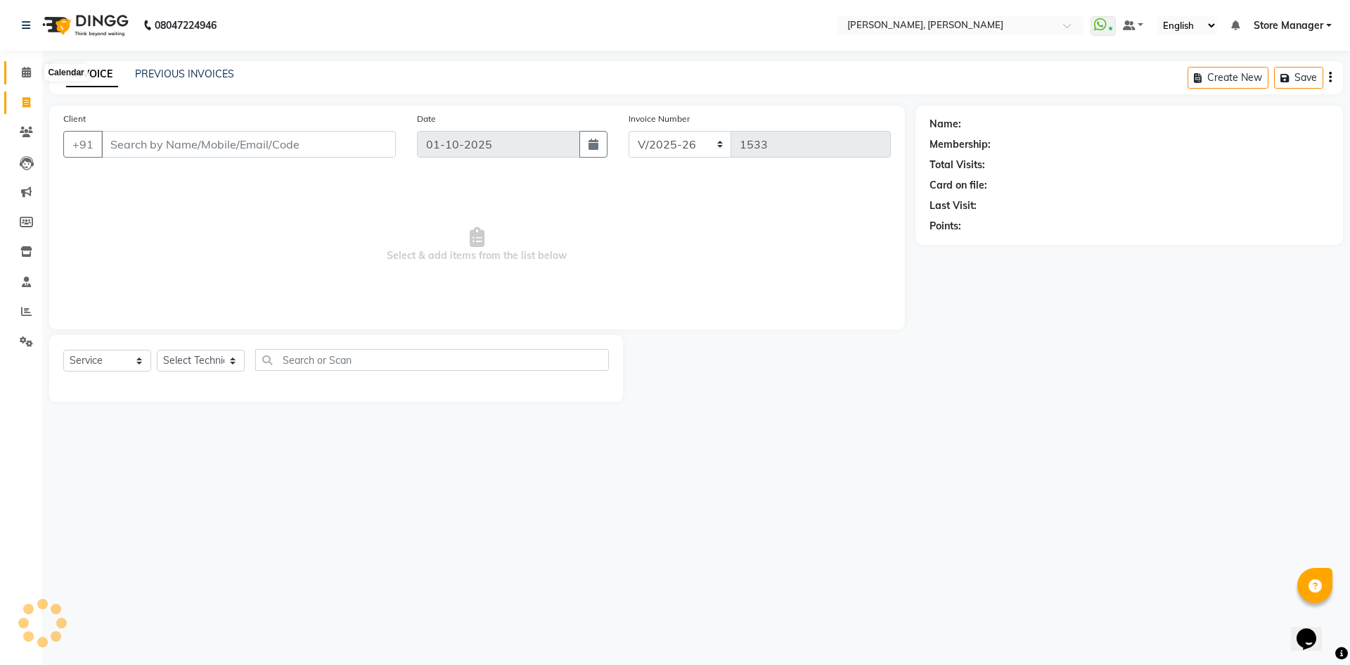
click at [24, 70] on icon at bounding box center [26, 72] width 9 height 11
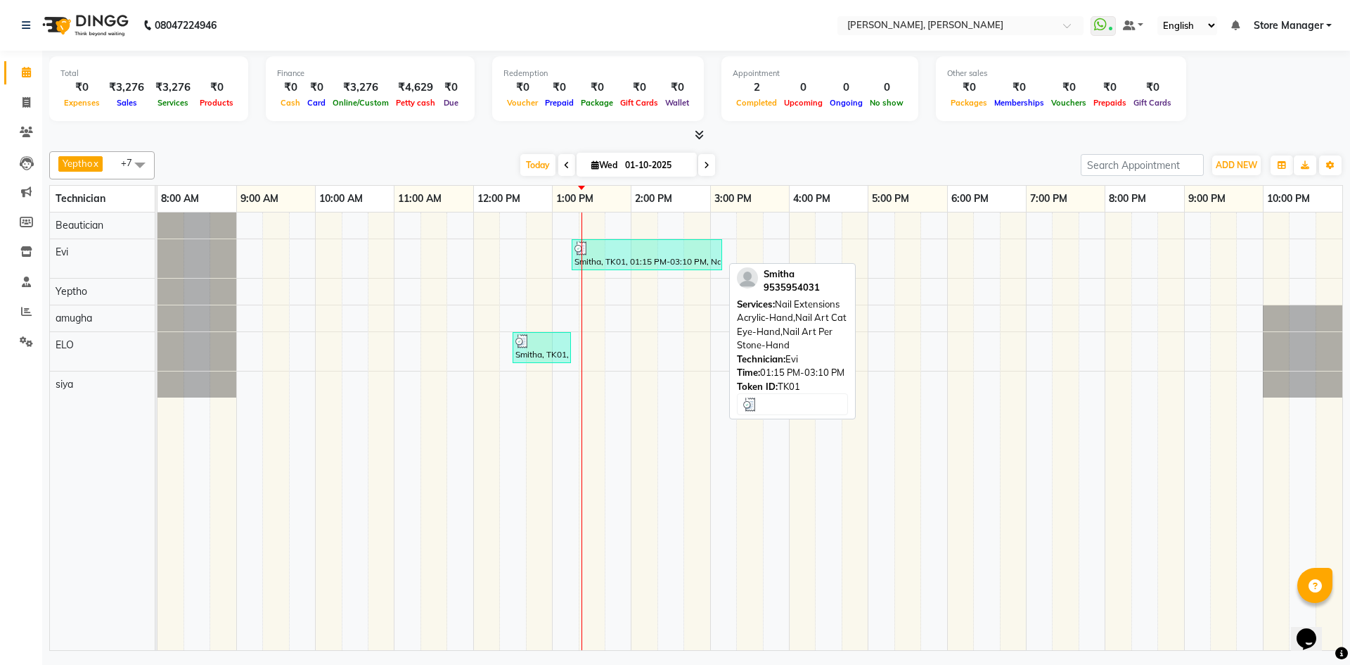
click at [644, 252] on div at bounding box center [647, 248] width 145 height 14
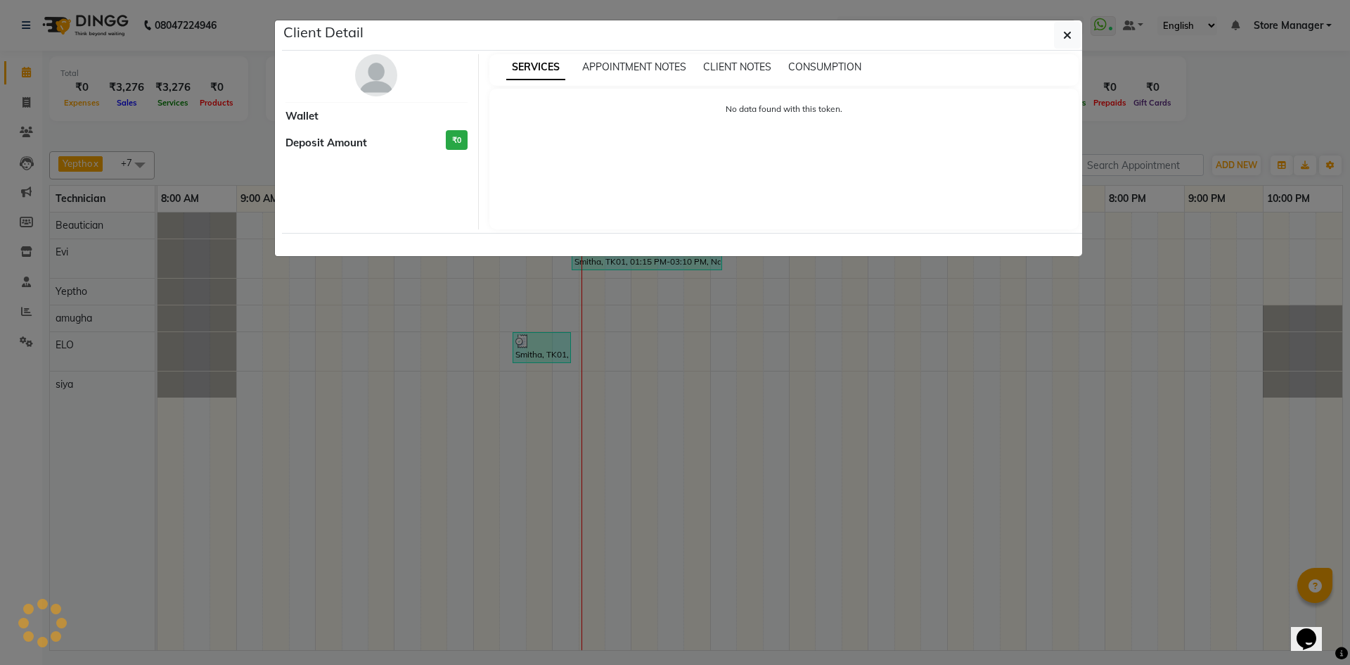
select select "3"
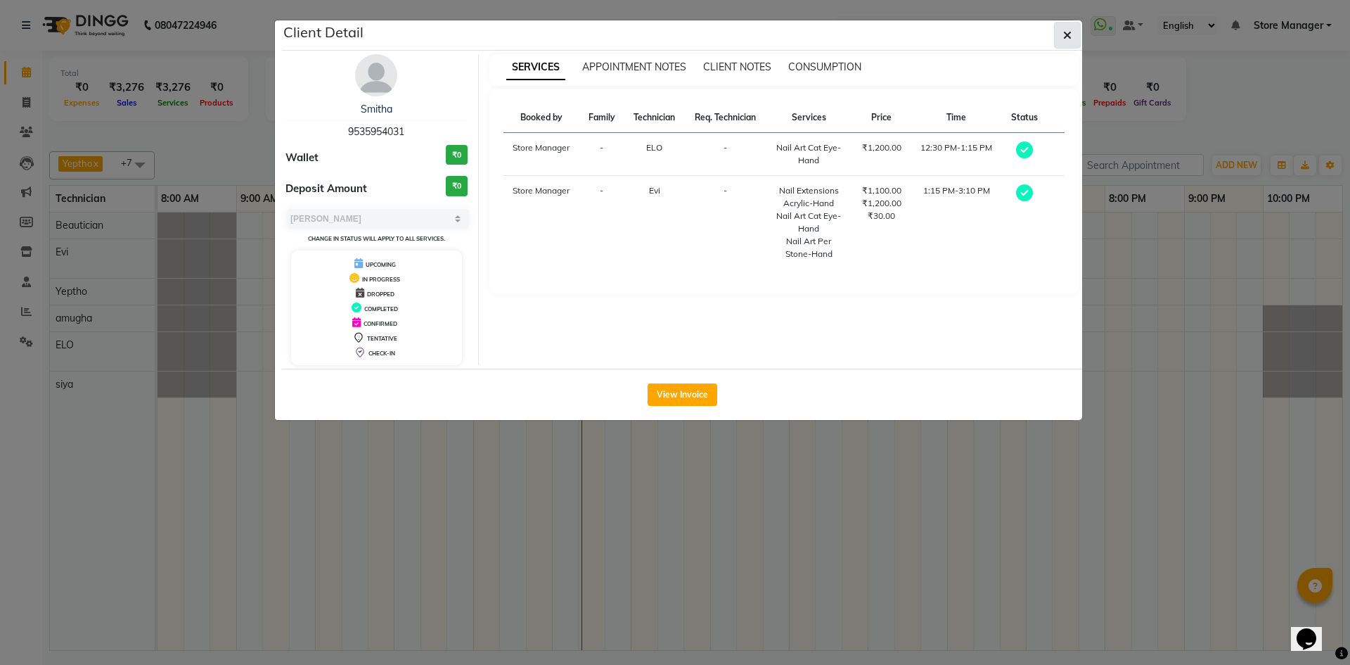
click at [1066, 34] on icon "button" at bounding box center [1067, 35] width 8 height 11
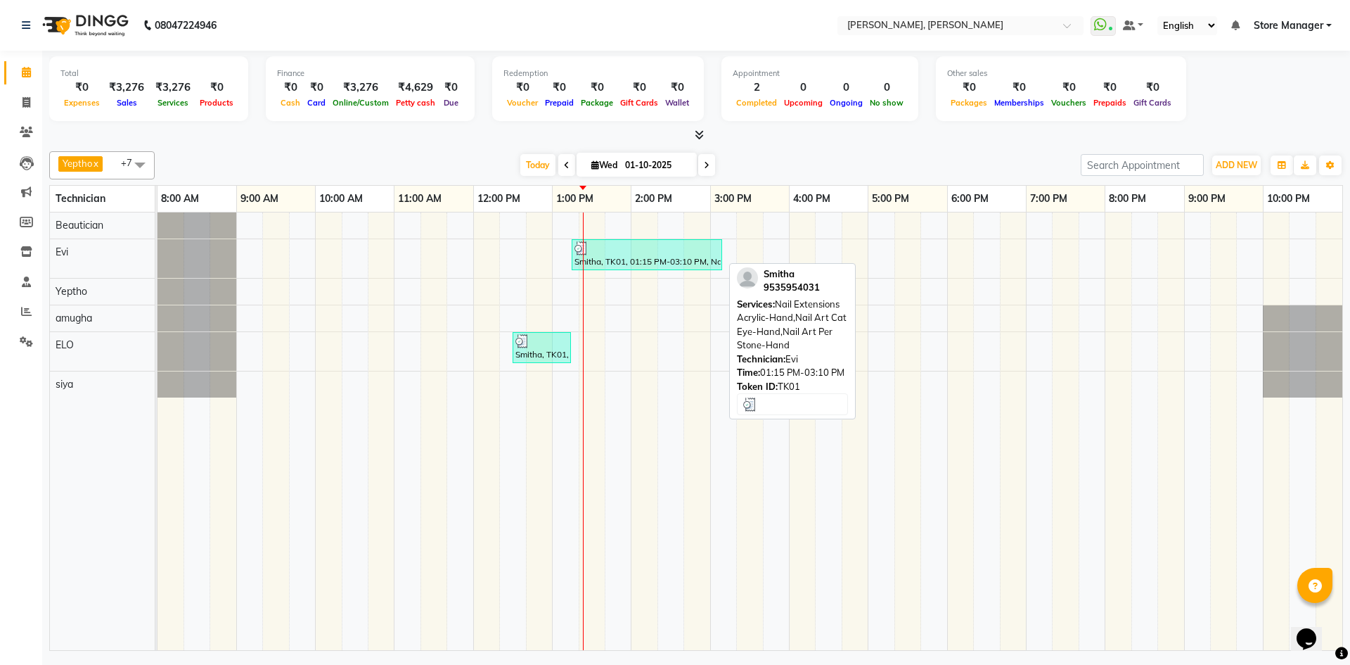
click at [656, 258] on div "Smitha, TK01, 01:15 PM-03:10 PM, Nail Extensions Acrylic-Hand,Nail Art Cat Eye-…" at bounding box center [647, 254] width 148 height 27
select select "3"
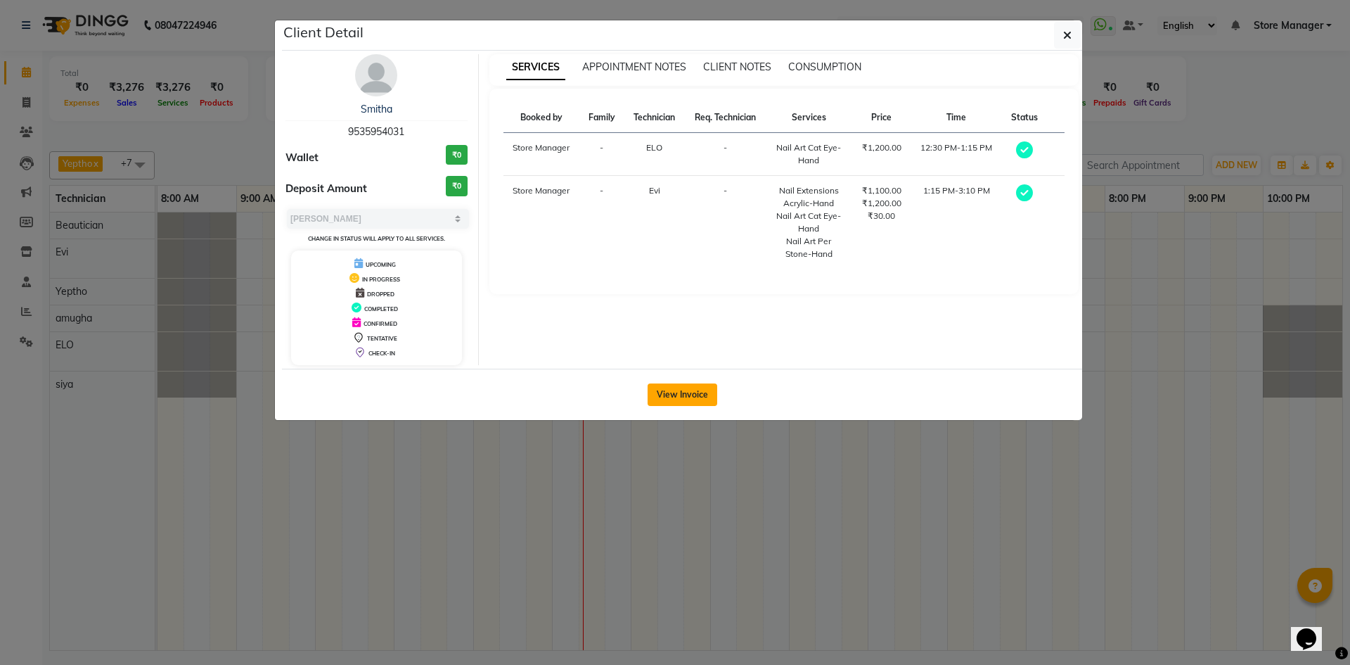
click at [678, 390] on button "View Invoice" at bounding box center [683, 394] width 70 height 23
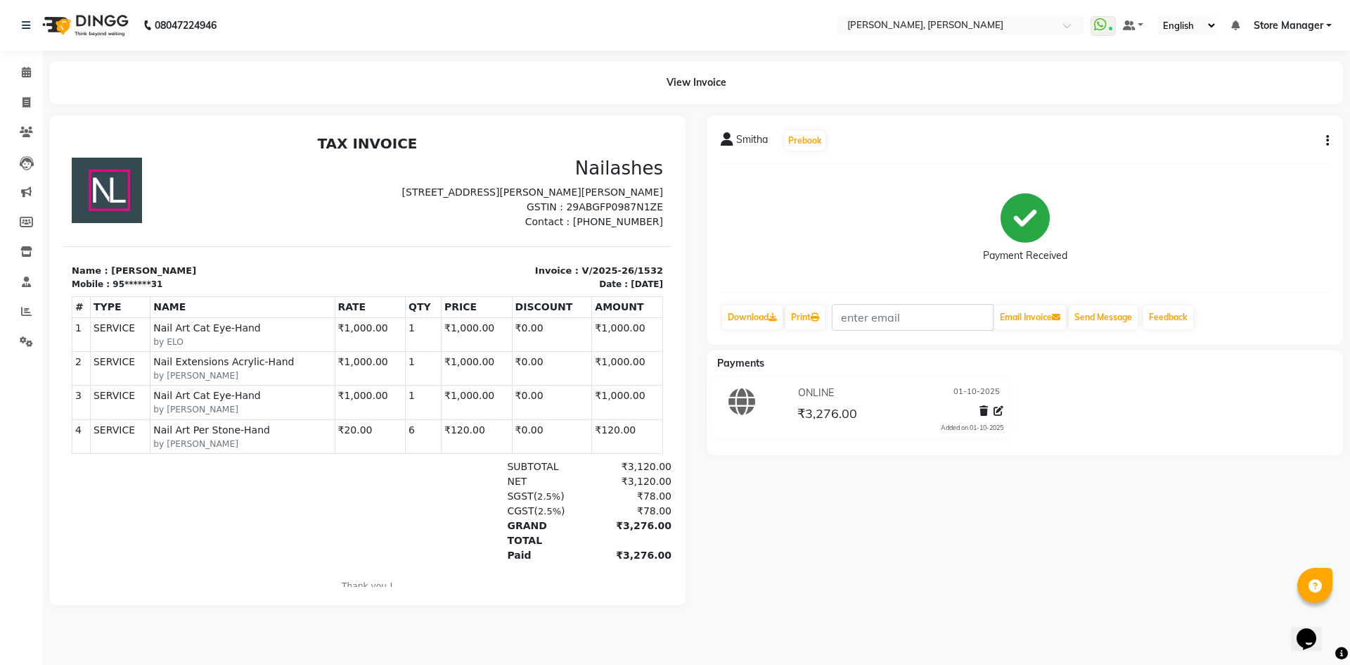
click at [1328, 141] on icon "button" at bounding box center [1327, 141] width 3 height 1
click at [1290, 131] on div "Split Service Amount" at bounding box center [1258, 132] width 96 height 18
select select "78696"
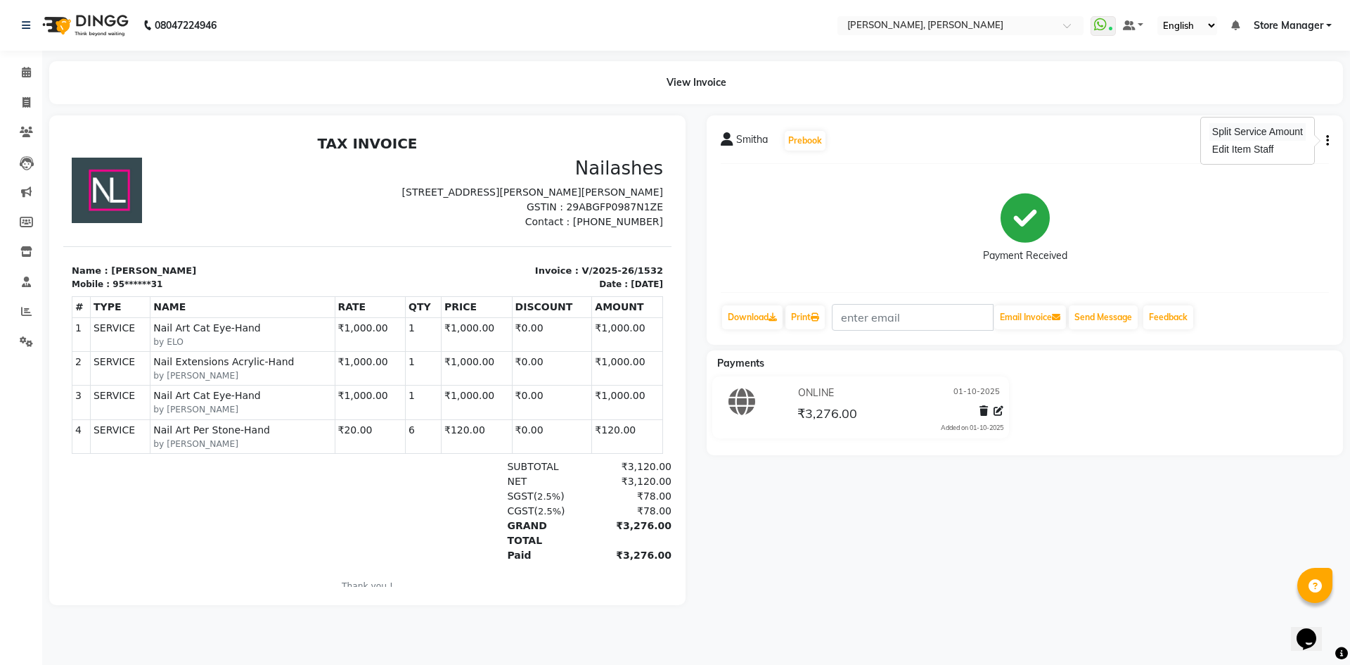
select select "61635"
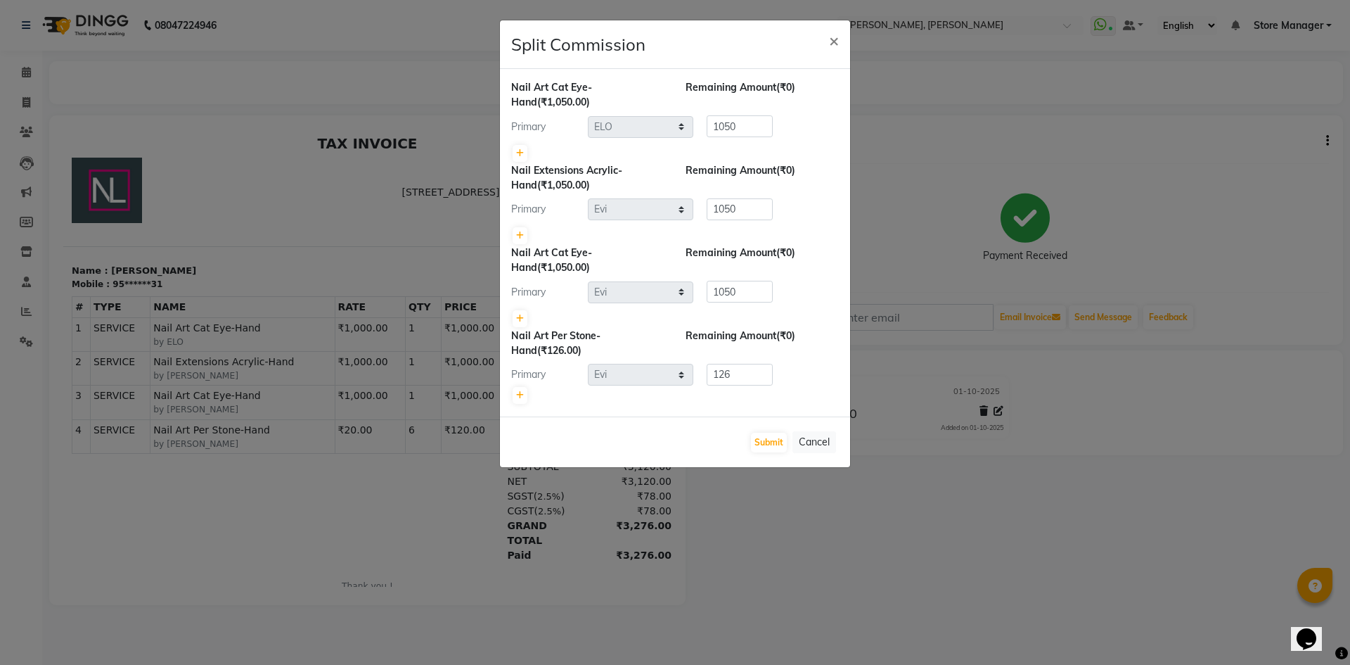
click at [1115, 130] on ngb-modal-window "Split Commission × Nail Art Cat Eye-Hand (₹1,050.00) Remaining Amount (₹0) Prim…" at bounding box center [675, 332] width 1350 height 665
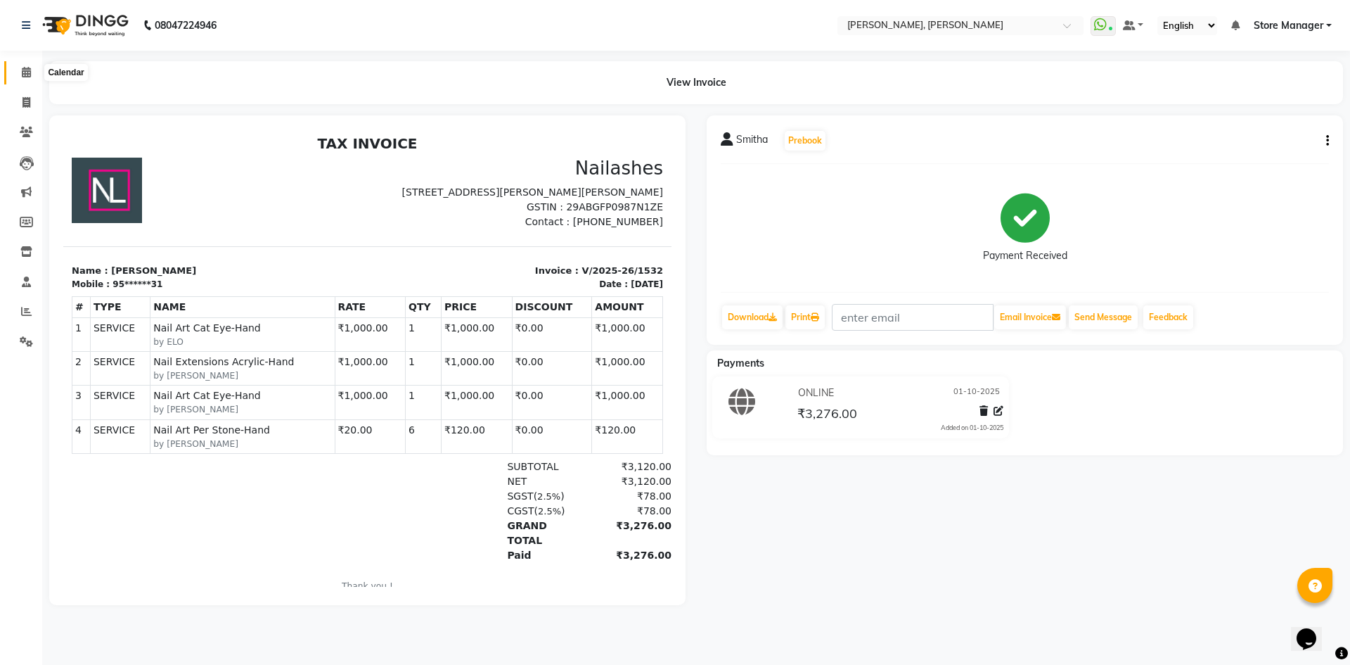
click at [26, 71] on icon at bounding box center [26, 72] width 9 height 11
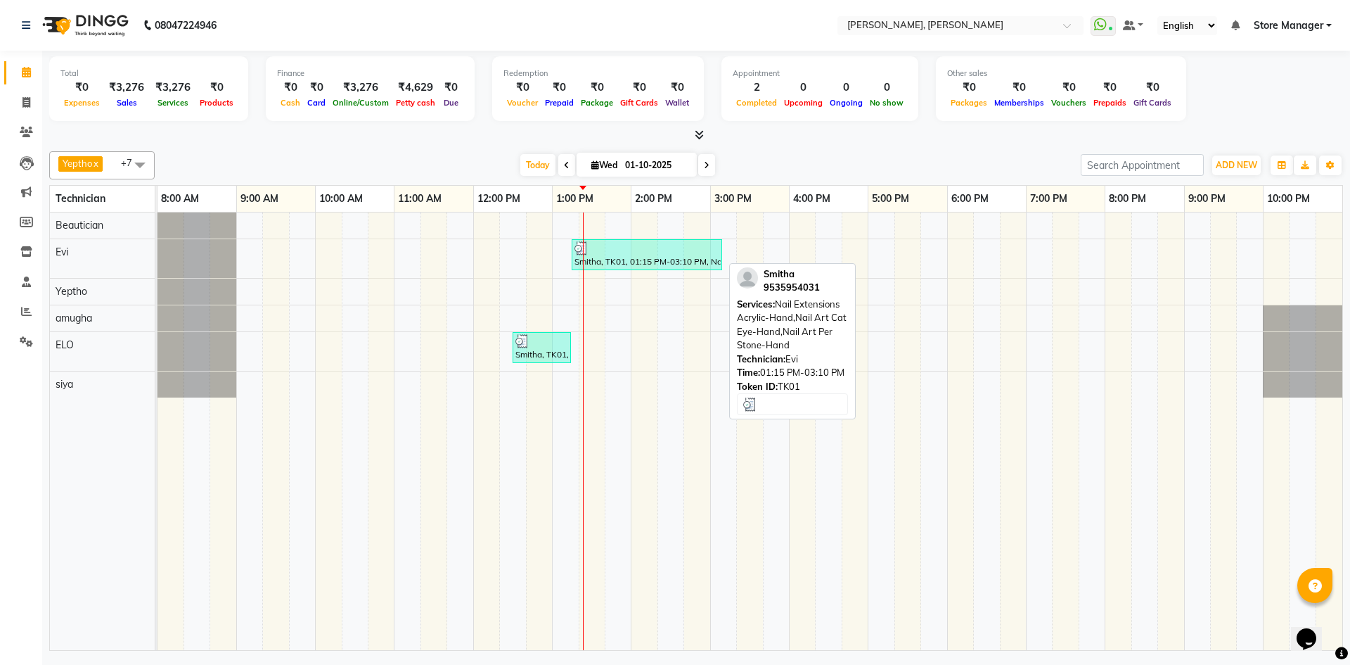
click at [641, 261] on div "Smitha, TK01, 01:15 PM-03:10 PM, Nail Extensions Acrylic-Hand,Nail Art Cat Eye-…" at bounding box center [647, 254] width 148 height 27
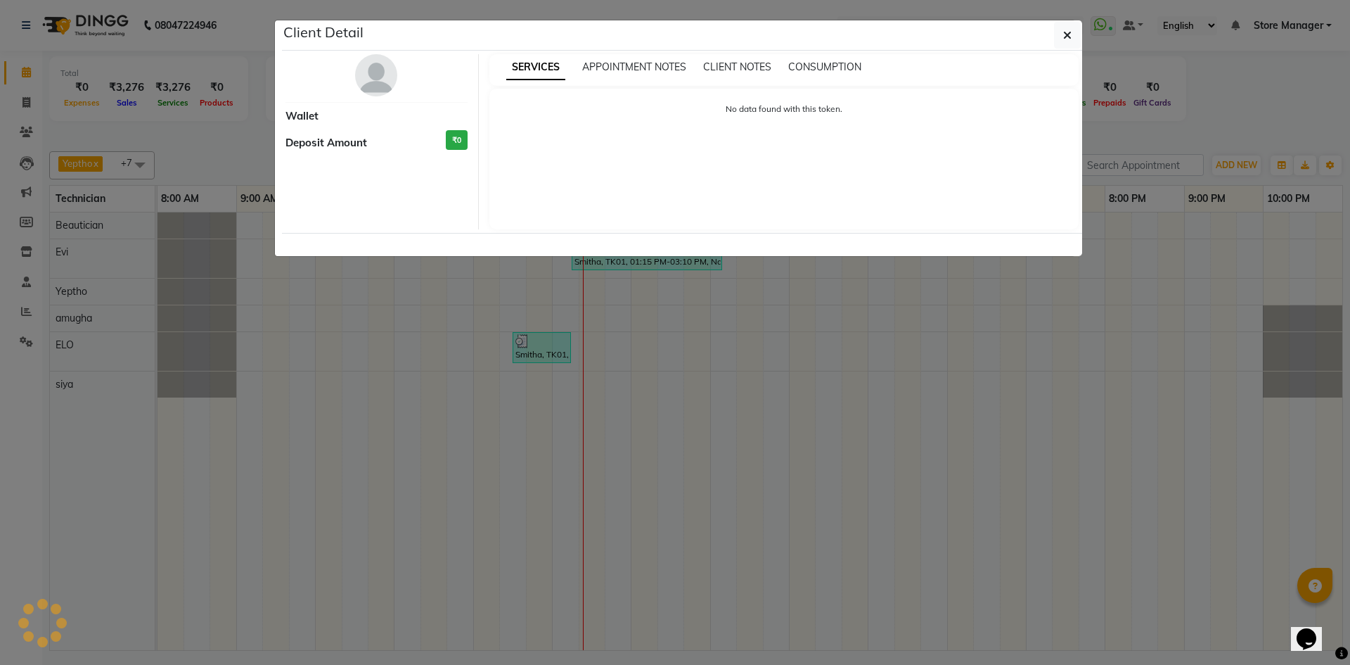
select select "3"
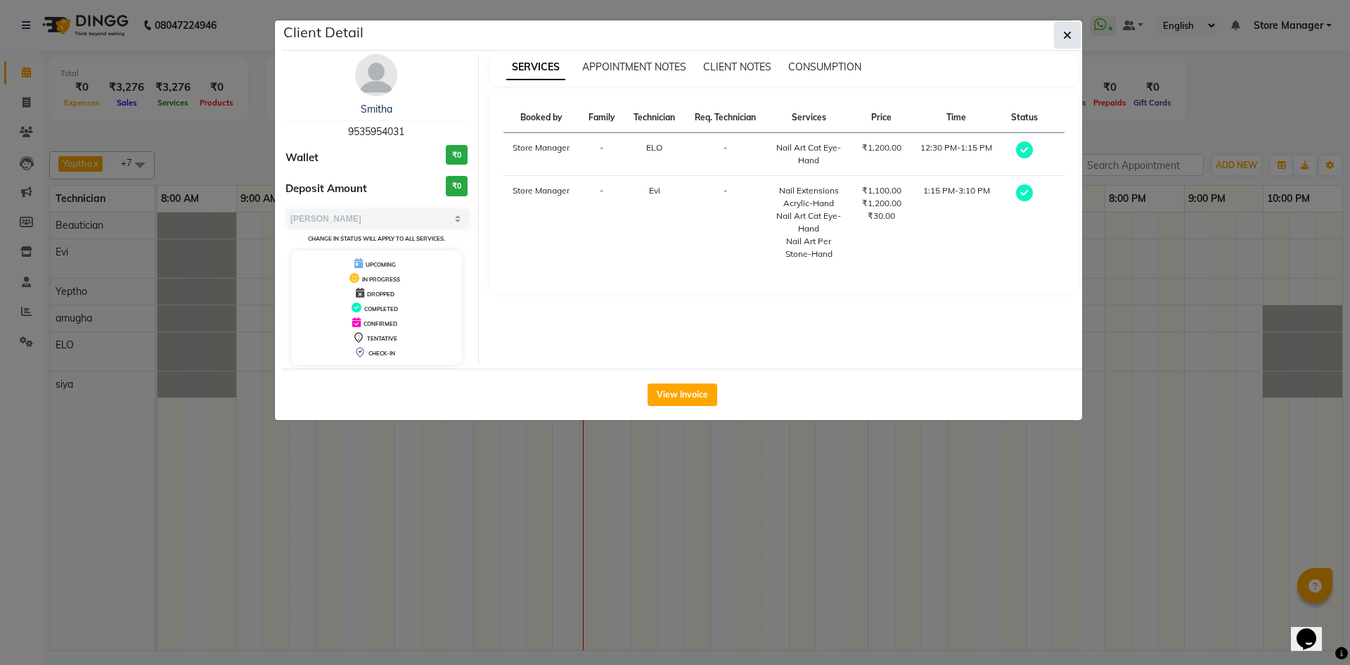
click at [1068, 34] on icon "button" at bounding box center [1067, 35] width 8 height 11
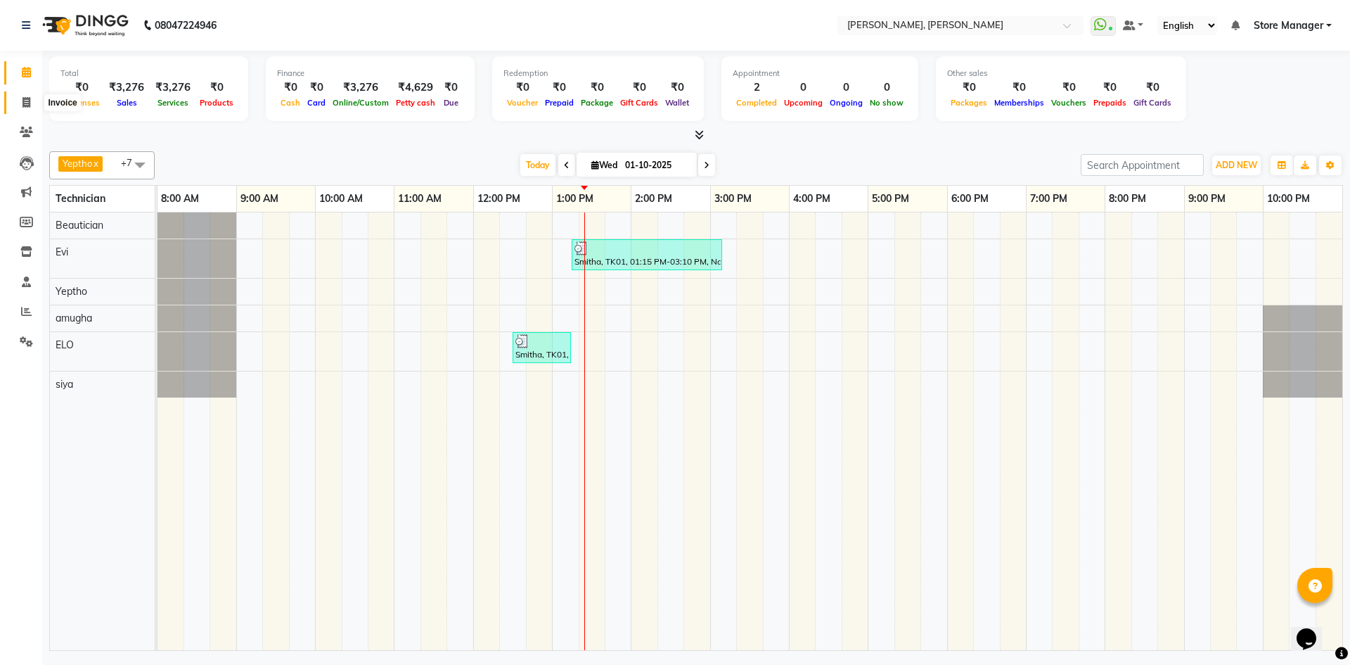
click at [25, 103] on icon at bounding box center [27, 102] width 8 height 11
select select "service"
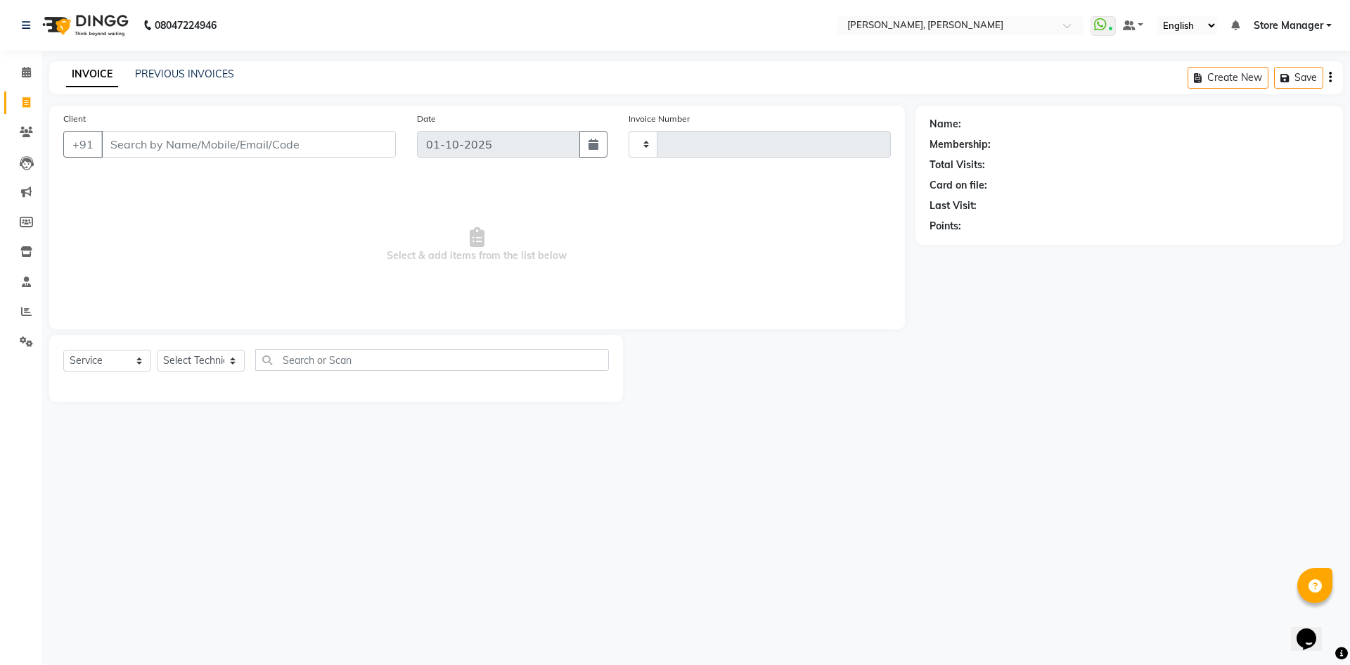
type input "1533"
select select "7173"
click at [231, 145] on input "Client" at bounding box center [248, 144] width 295 height 27
click at [203, 146] on input "Client" at bounding box center [248, 144] width 295 height 27
click at [24, 71] on icon at bounding box center [26, 72] width 9 height 11
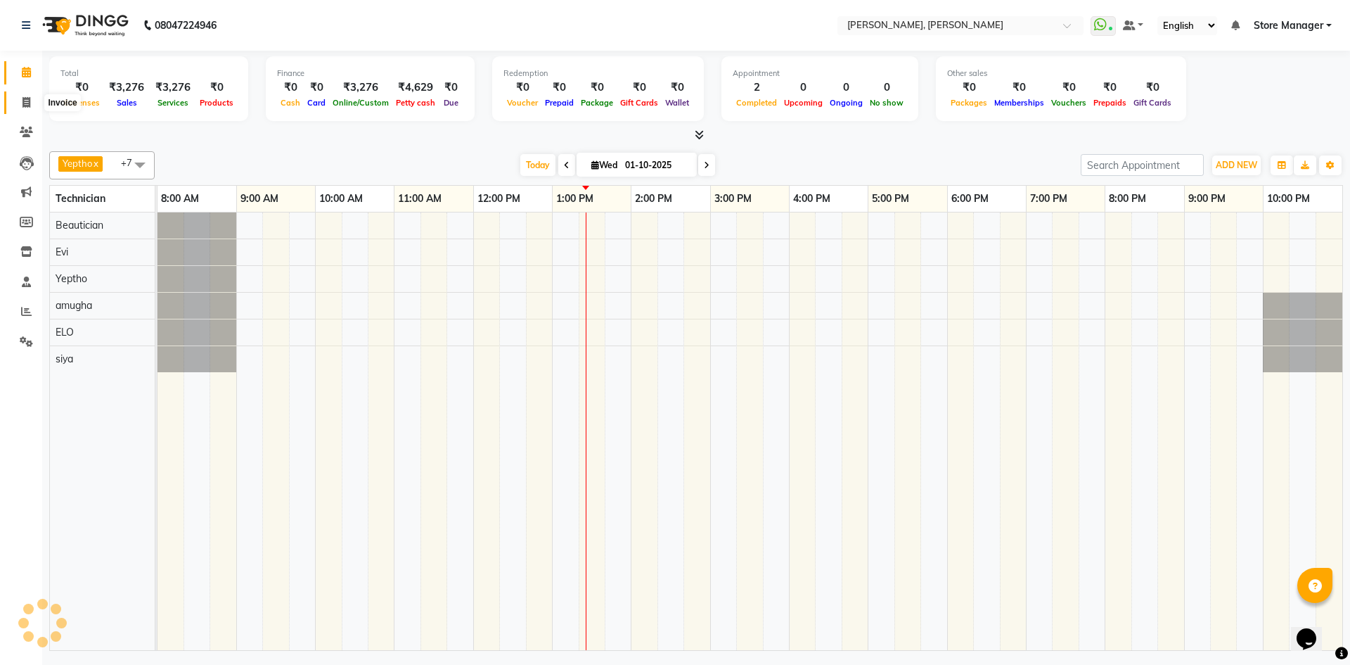
click at [24, 101] on icon at bounding box center [27, 102] width 8 height 11
select select "service"
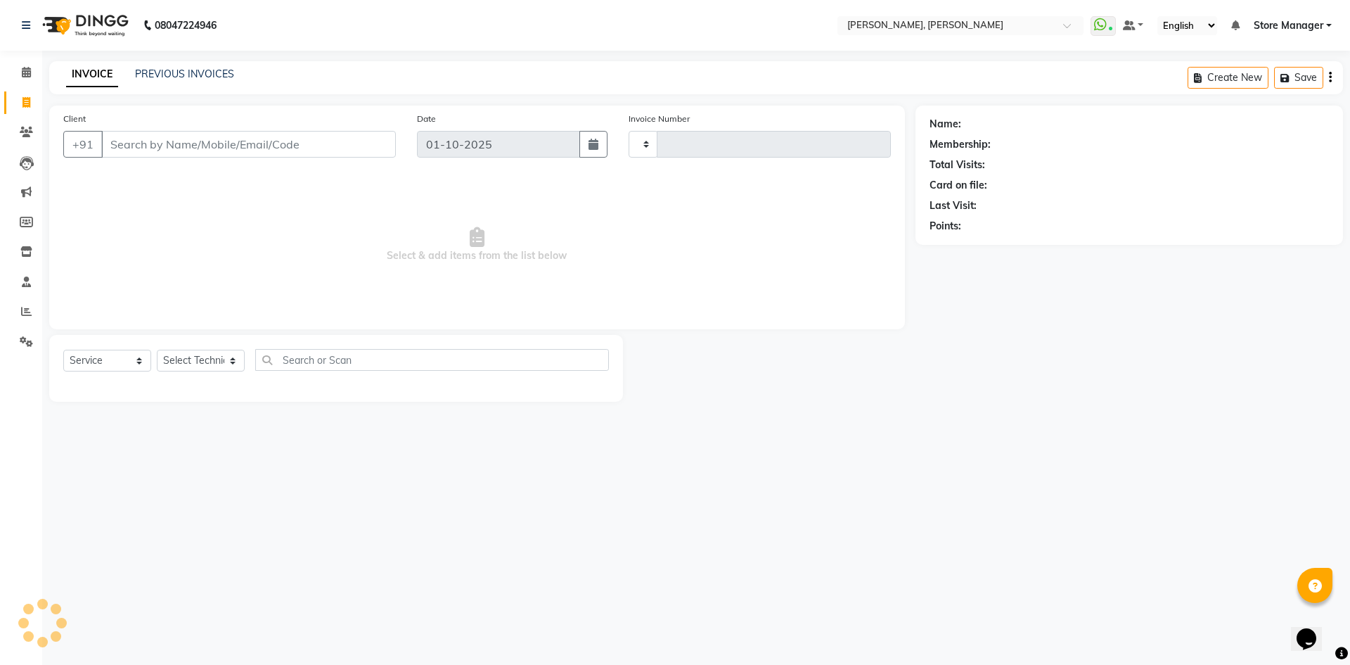
type input "1533"
select select "7173"
click at [27, 71] on icon at bounding box center [26, 72] width 9 height 11
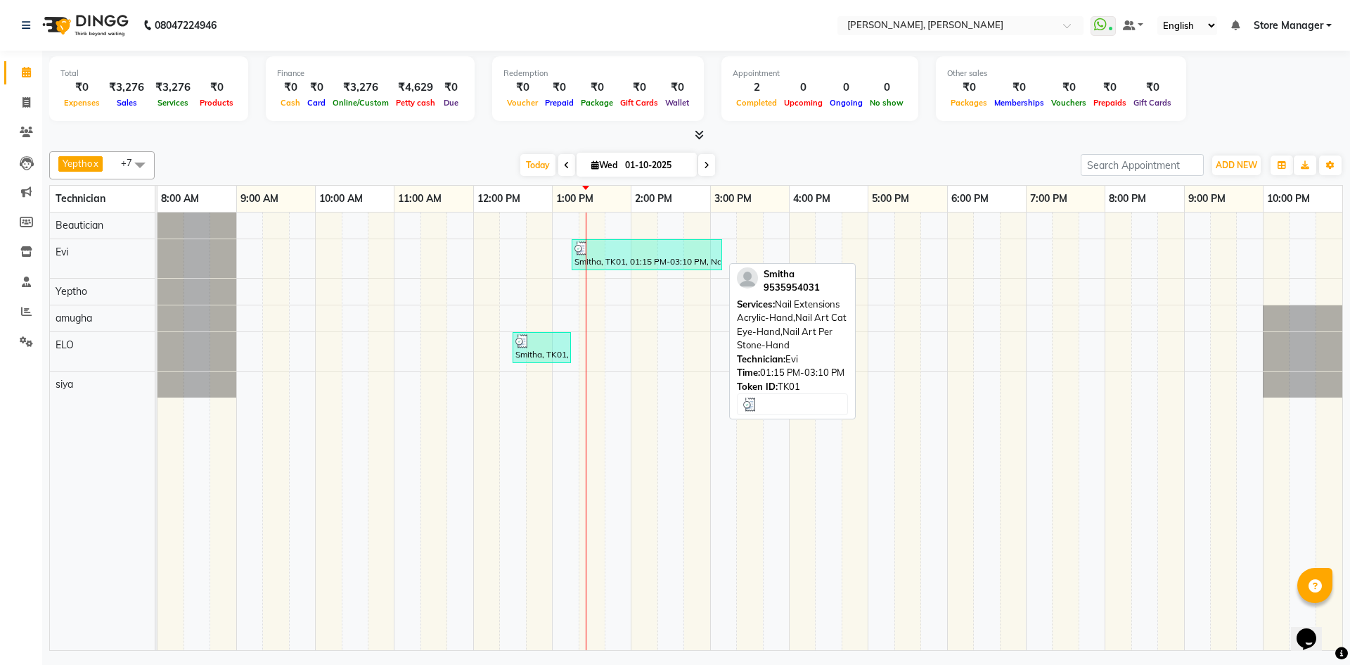
click at [657, 253] on div at bounding box center [647, 248] width 145 height 14
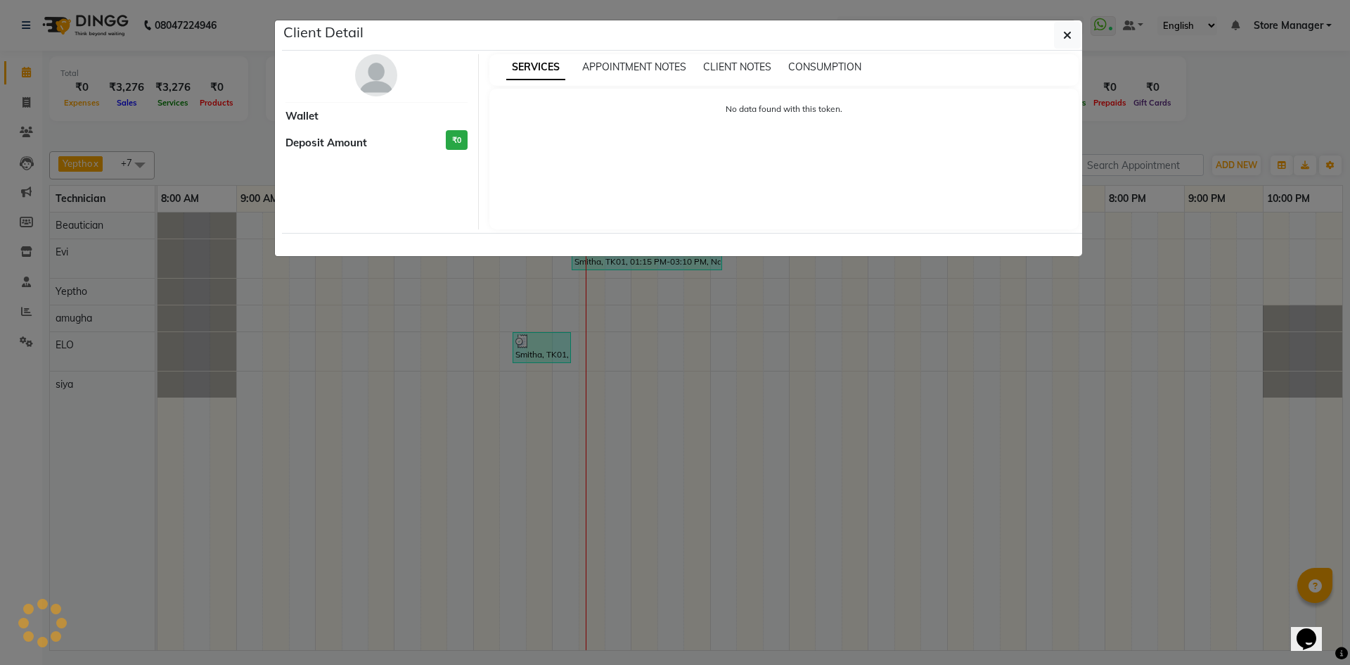
select select "3"
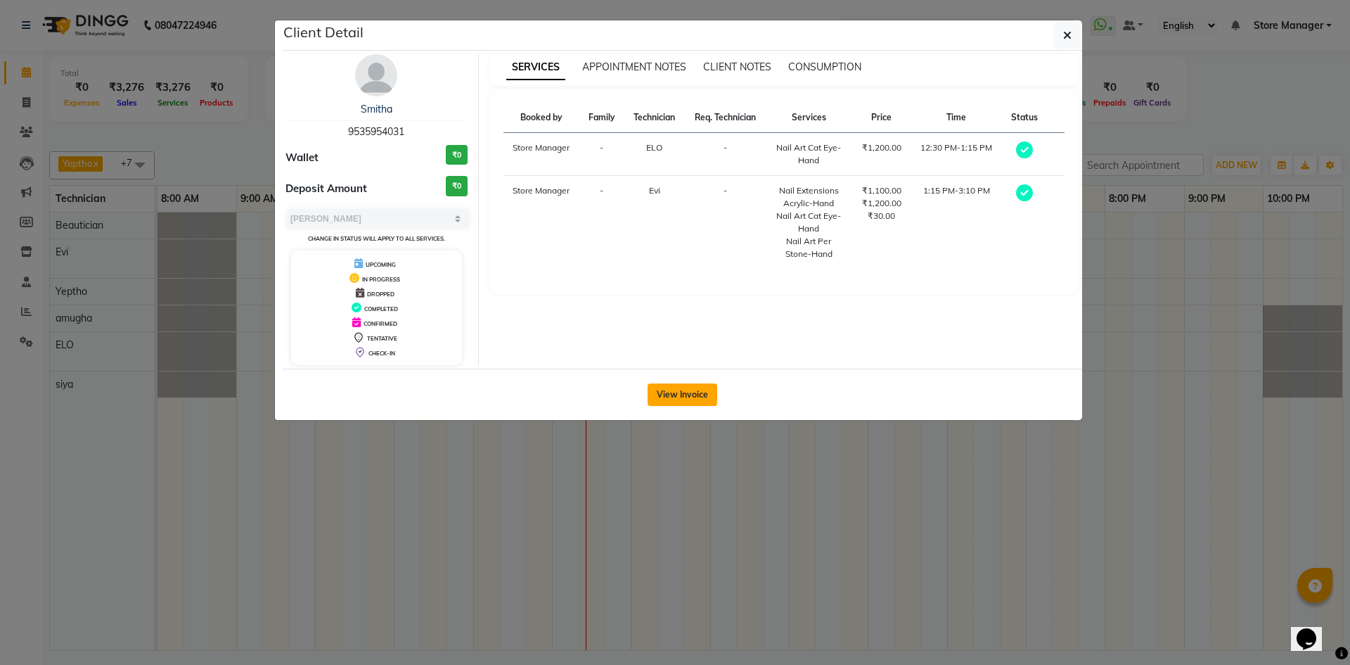
click at [684, 388] on button "View Invoice" at bounding box center [683, 394] width 70 height 23
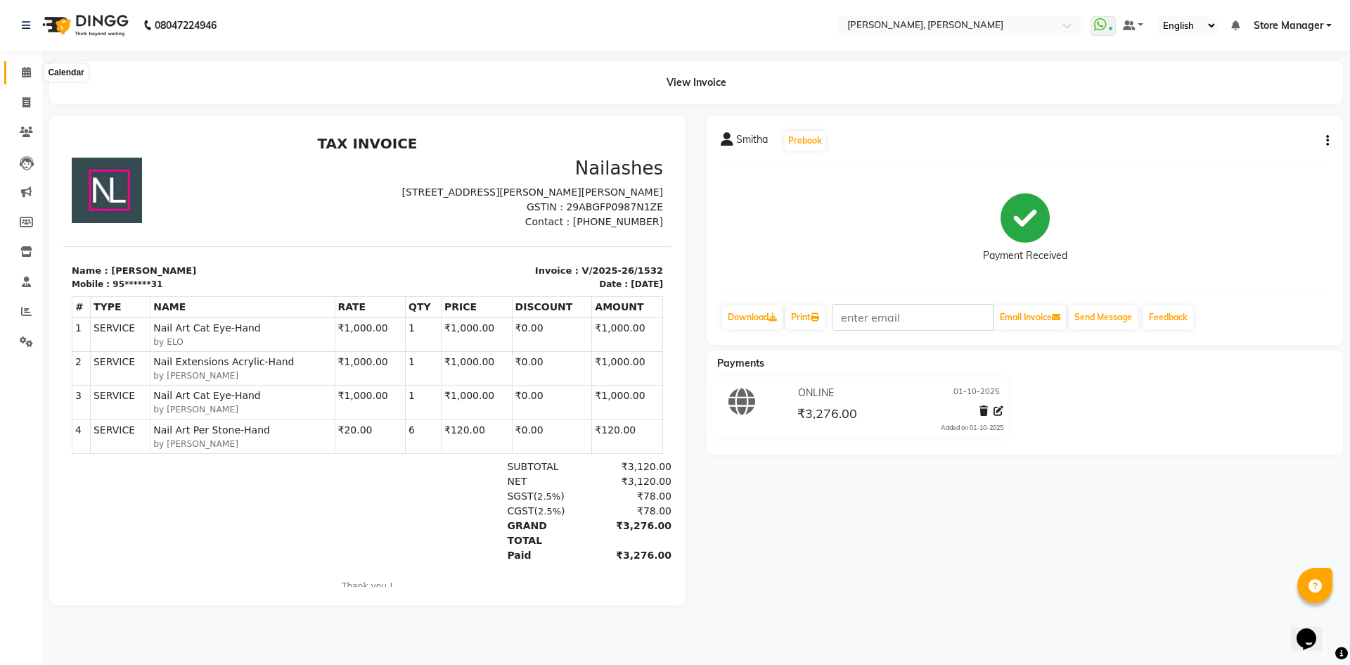
click at [27, 72] on icon at bounding box center [26, 72] width 9 height 11
